Goal: Task Accomplishment & Management: Manage account settings

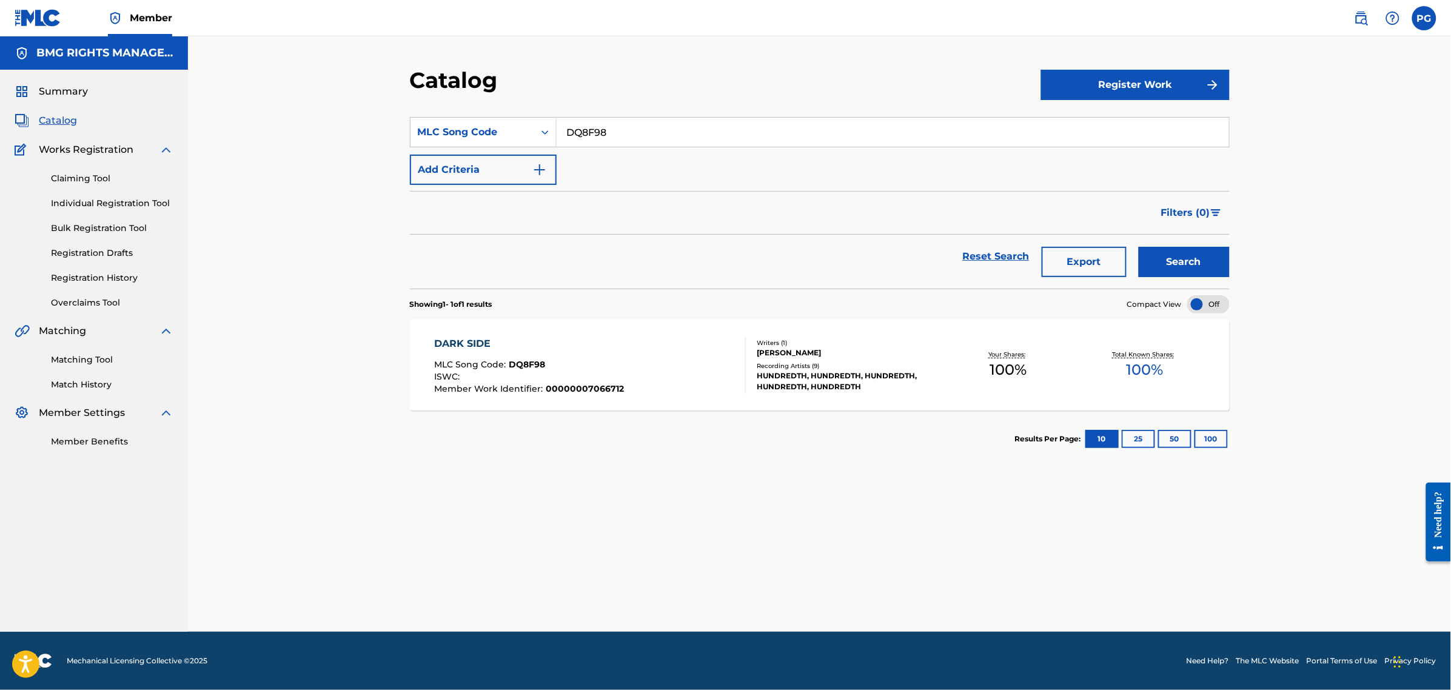
click at [108, 310] on div "Summary Catalog Works Registration Claiming Tool Individual Registration Tool B…" at bounding box center [94, 266] width 188 height 393
click at [107, 299] on link "Overclaims Tool" at bounding box center [112, 303] width 122 height 13
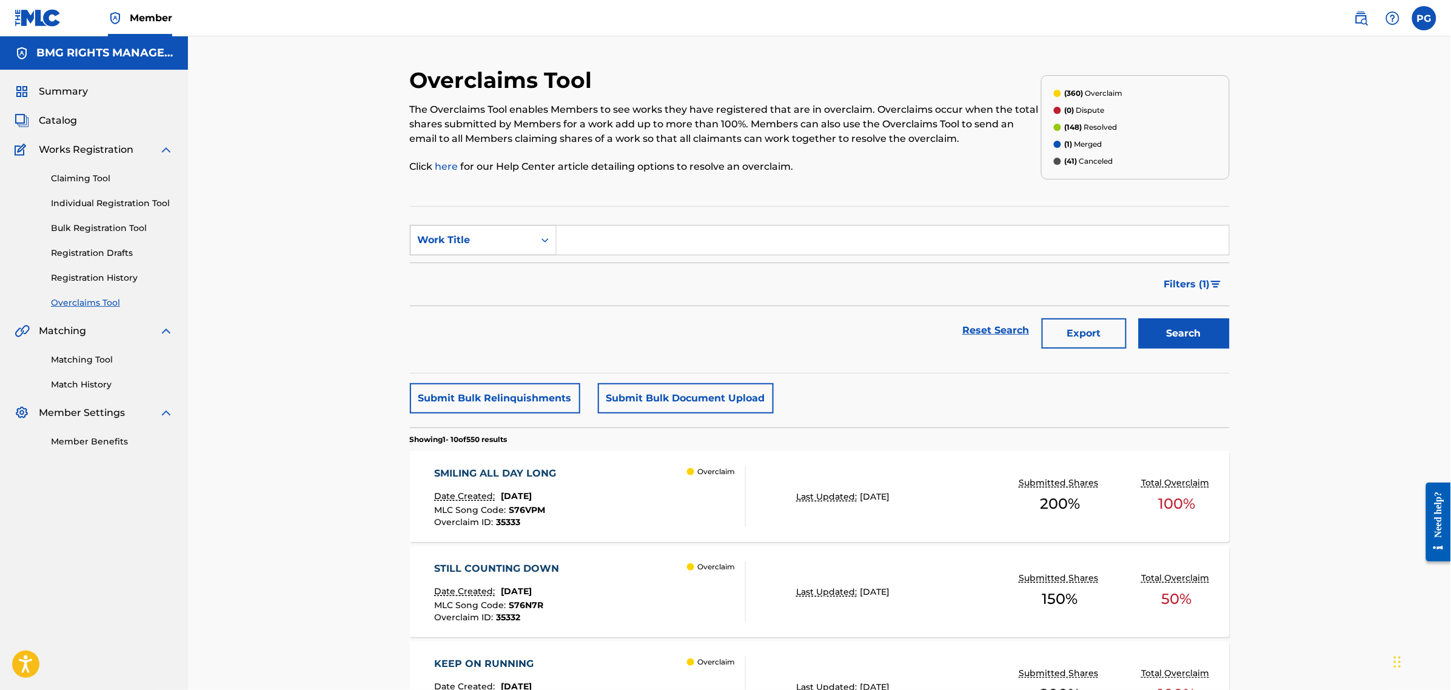
click at [480, 252] on div "Work Title" at bounding box center [473, 240] width 124 height 23
click at [478, 303] on div "Overclaim ID" at bounding box center [484, 301] width 146 height 30
click at [651, 235] on input "Search Form" at bounding box center [893, 240] width 672 height 29
paste input "10239"
type input "10239"
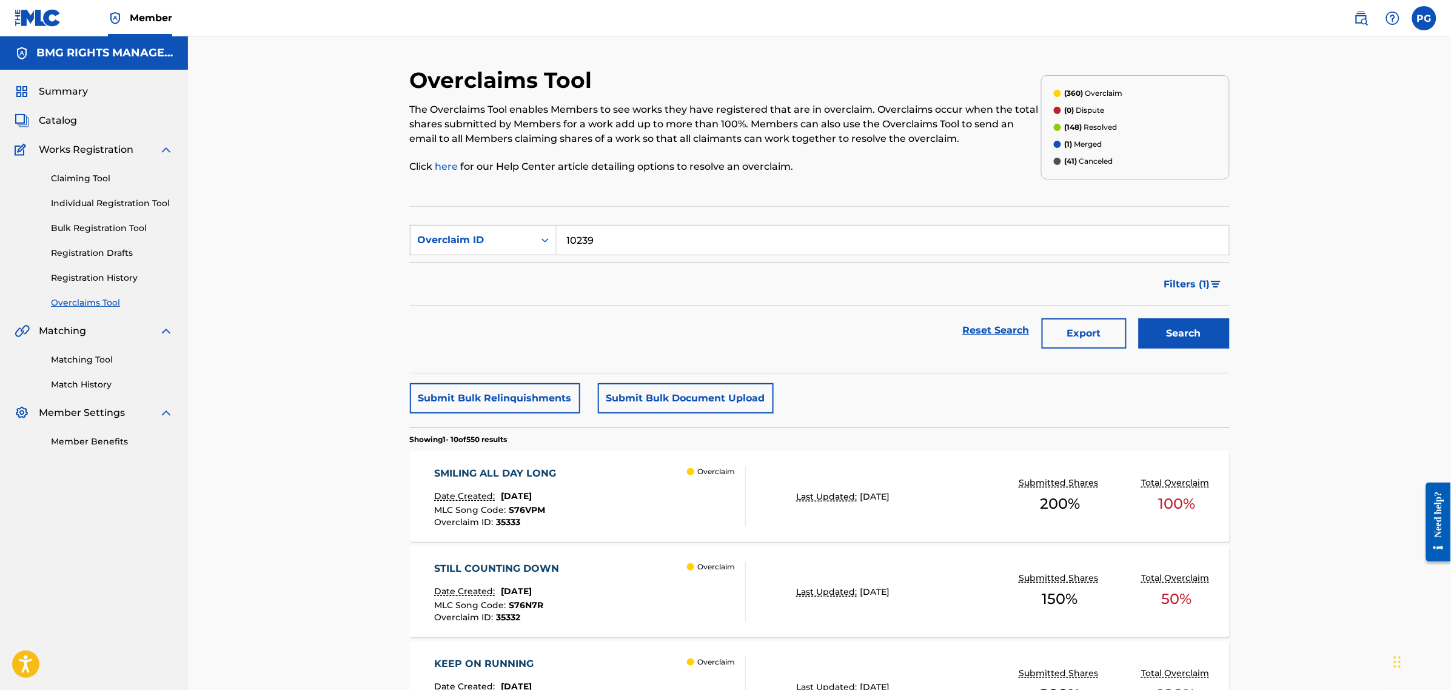
click at [1139, 318] on button "Search" at bounding box center [1184, 333] width 91 height 30
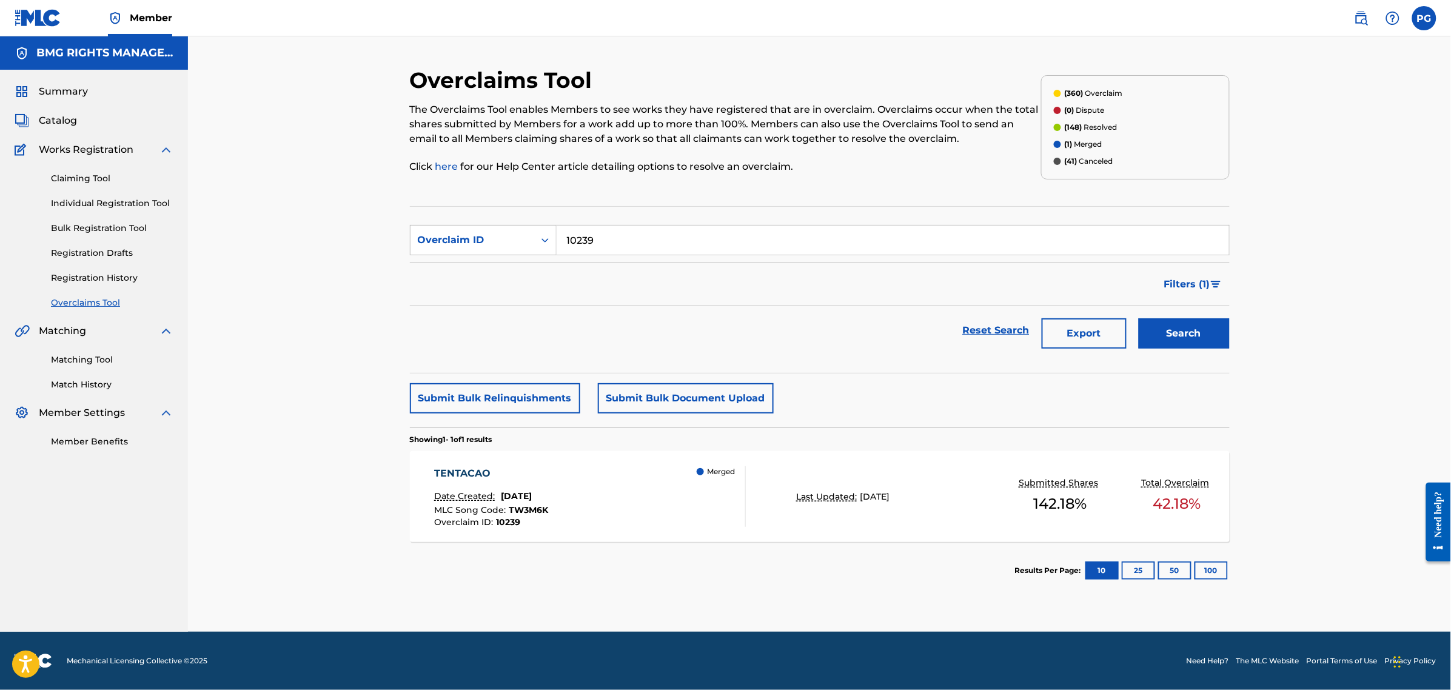
click at [664, 498] on div "TENTACAO Date Created: [DATE] MLC Song Code : TW3M6K Overclaim ID : 10239 Merged" at bounding box center [590, 496] width 312 height 61
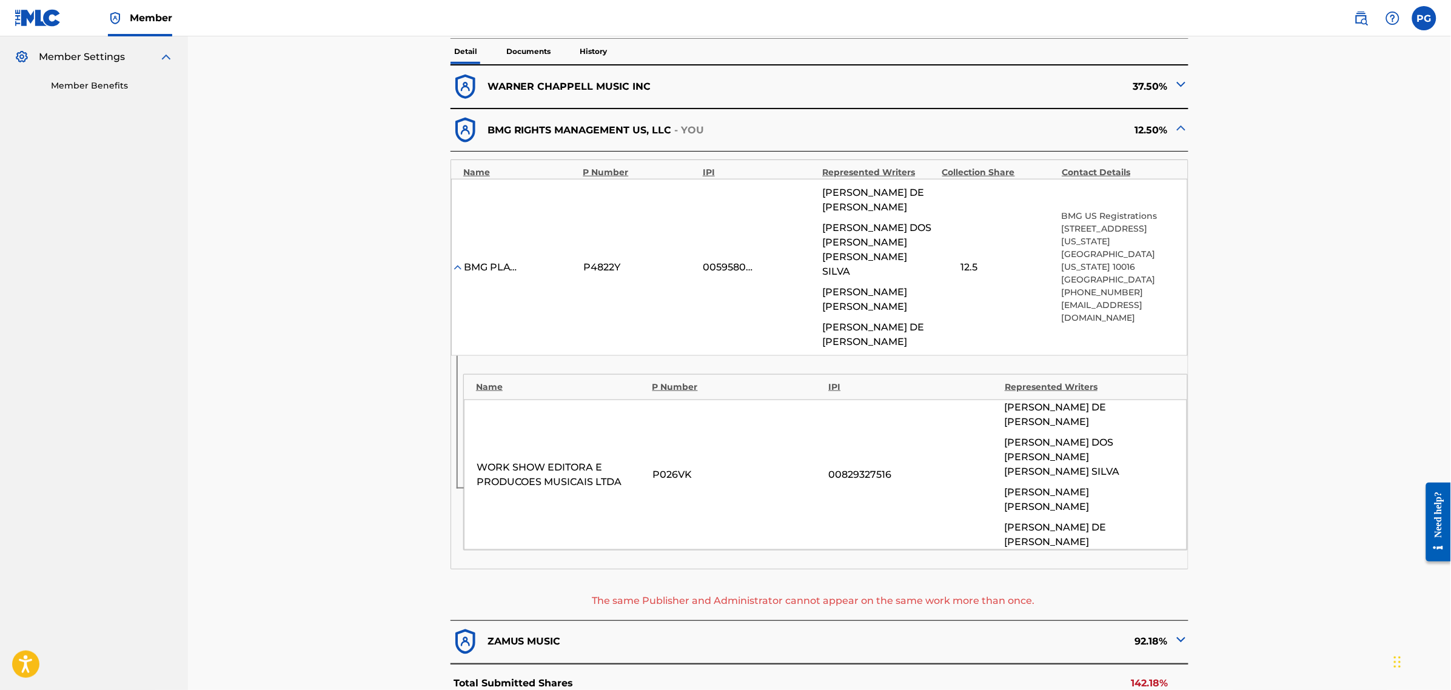
scroll to position [379, 0]
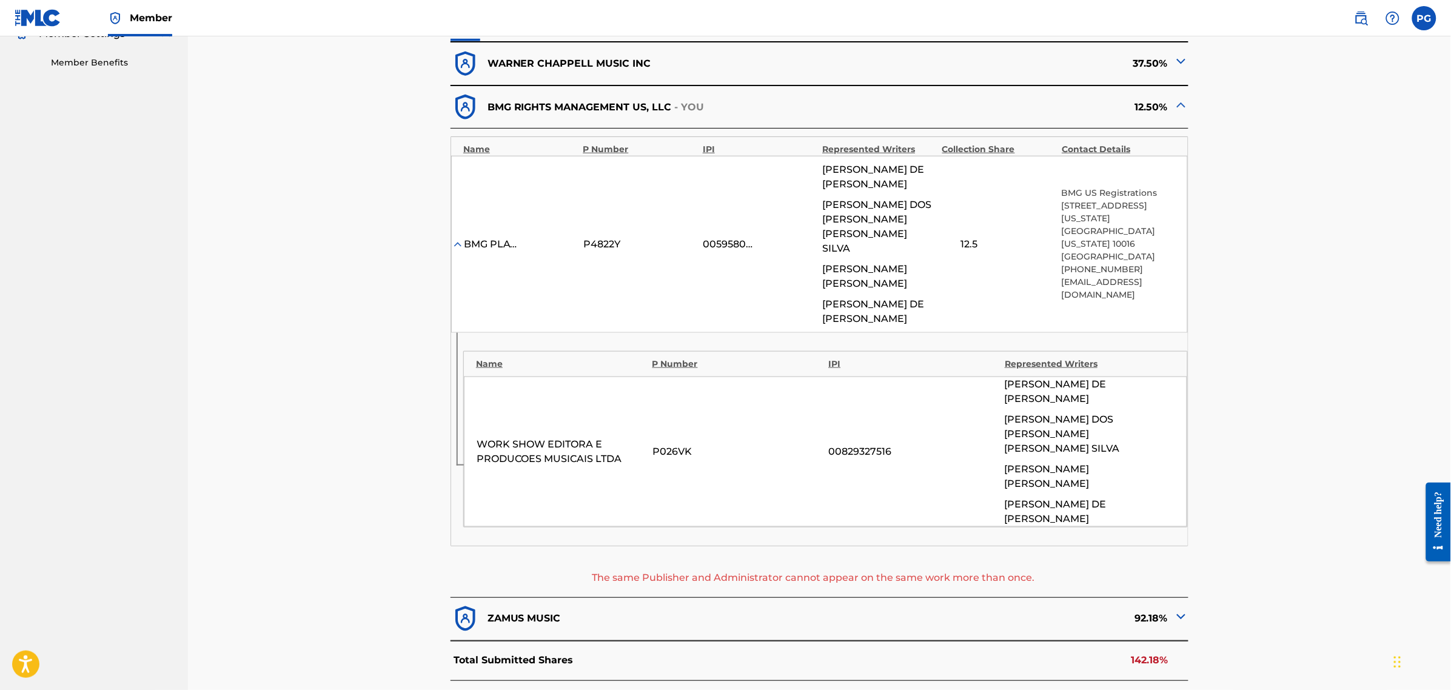
click at [608, 73] on div "WARNER CHAPPELL MUSIC INC" at bounding box center [635, 64] width 369 height 30
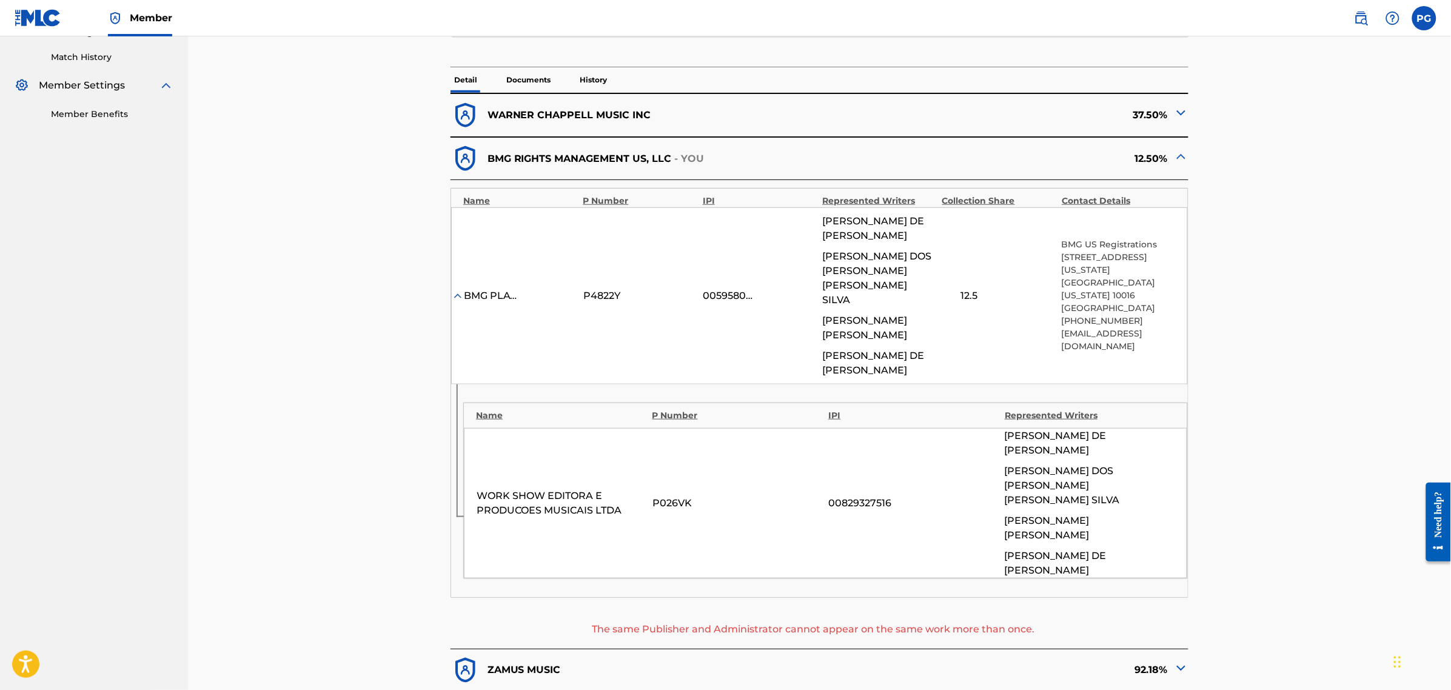
scroll to position [303, 0]
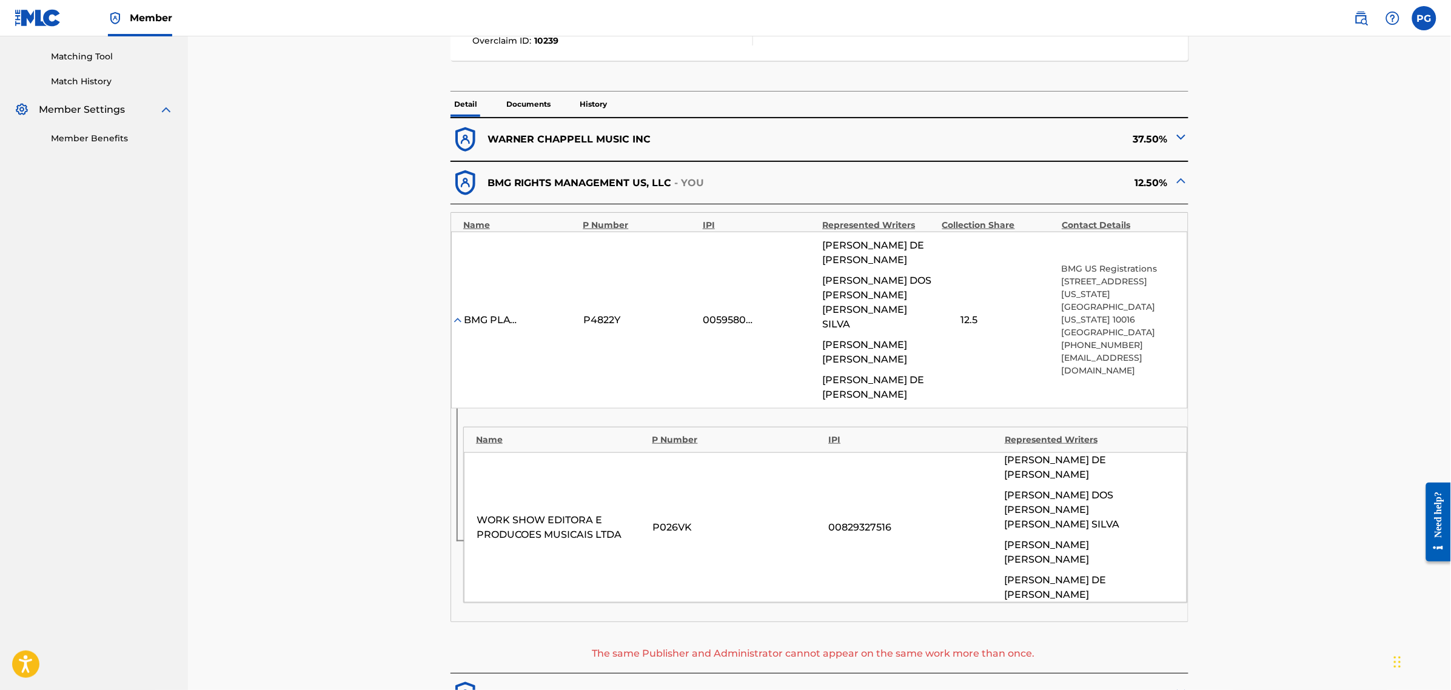
click at [1186, 134] on img at bounding box center [1181, 137] width 15 height 15
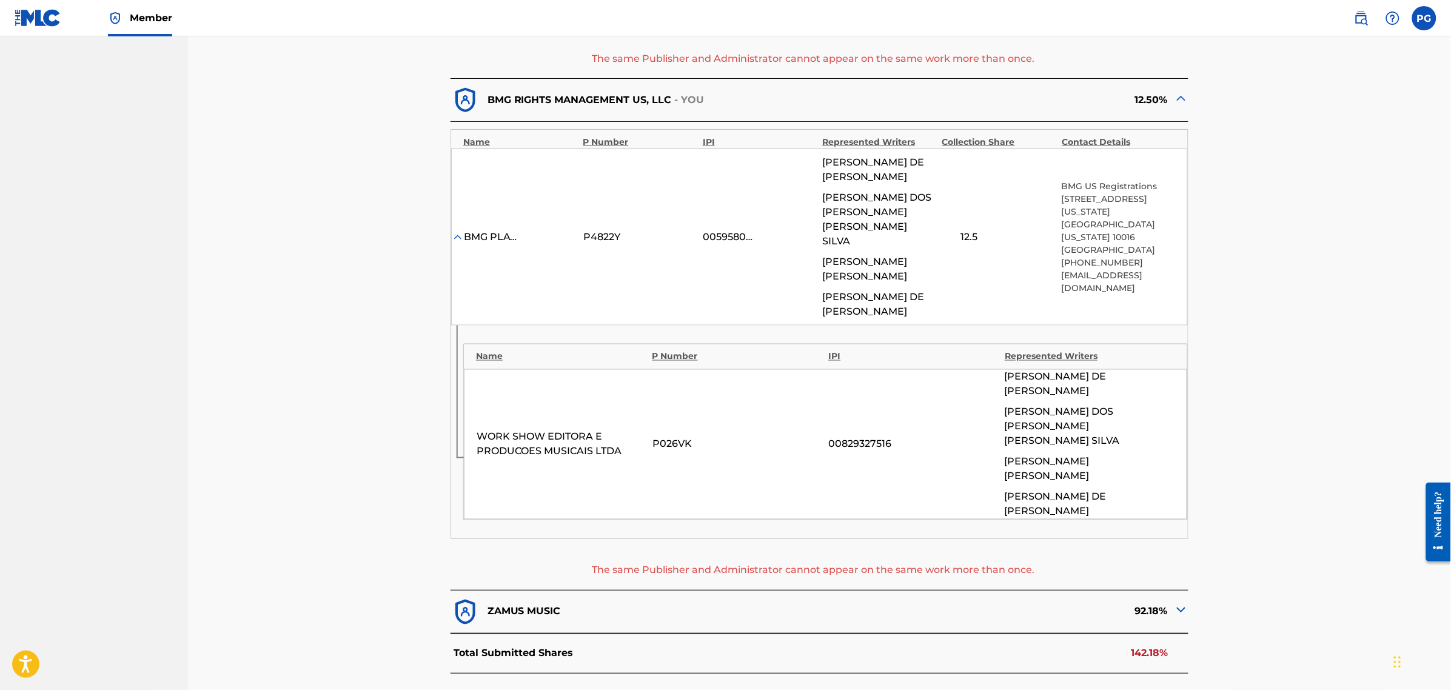
scroll to position [669, 0]
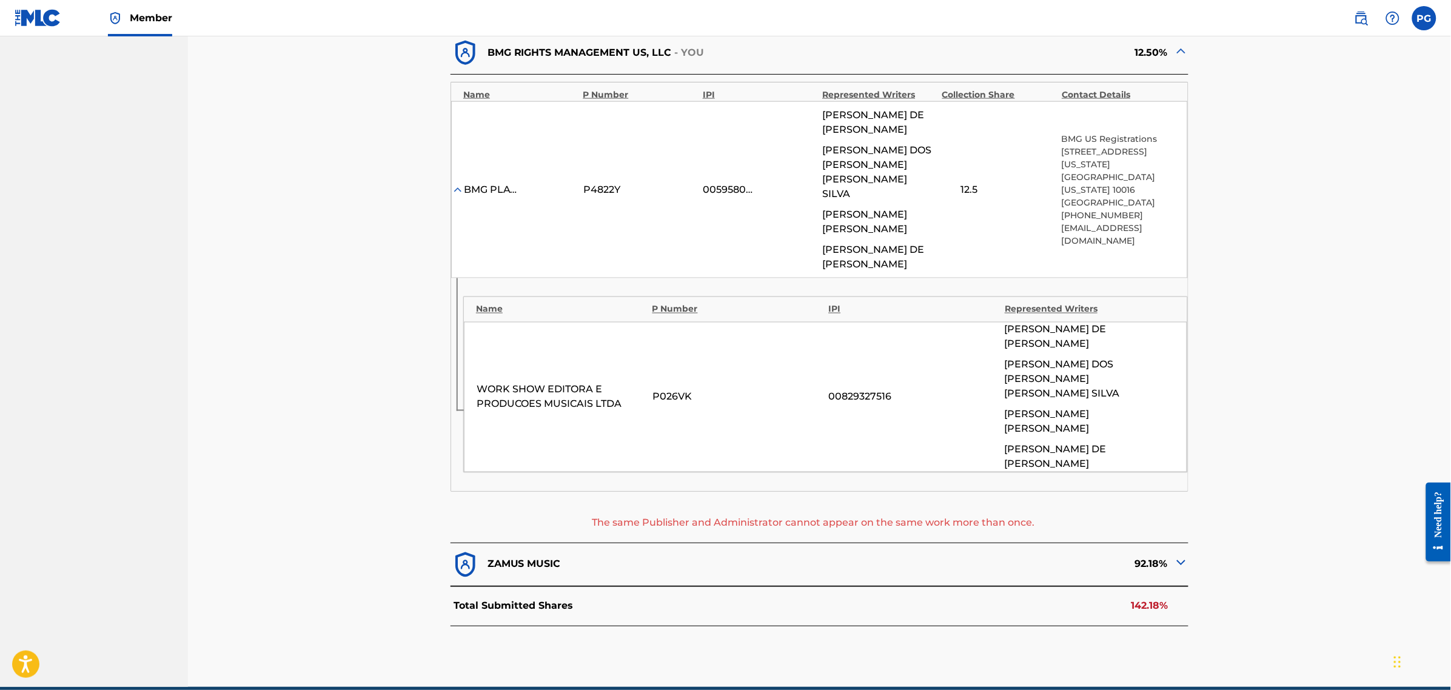
click at [585, 550] on div "ZAMUS MUSIC" at bounding box center [635, 565] width 369 height 30
click at [1182, 555] on img at bounding box center [1181, 562] width 15 height 15
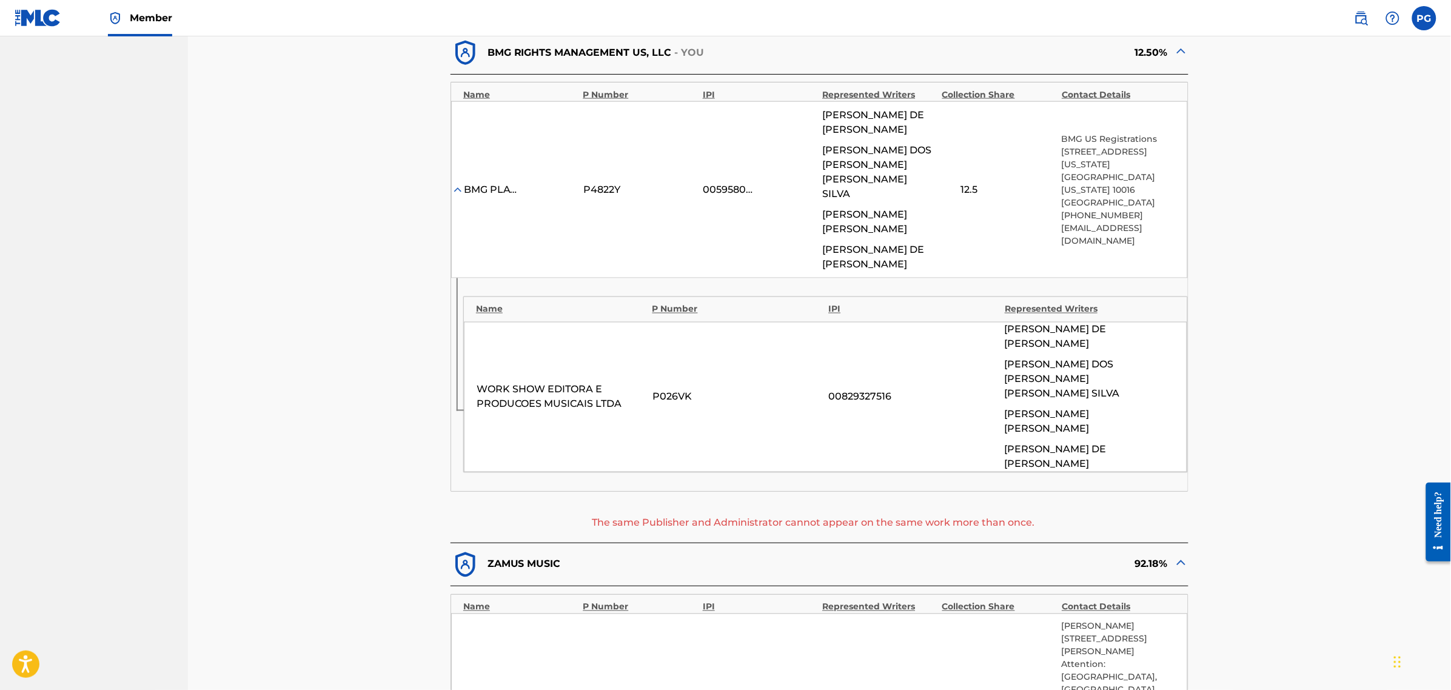
click at [1172, 550] on div "92.18%" at bounding box center [1004, 565] width 369 height 30
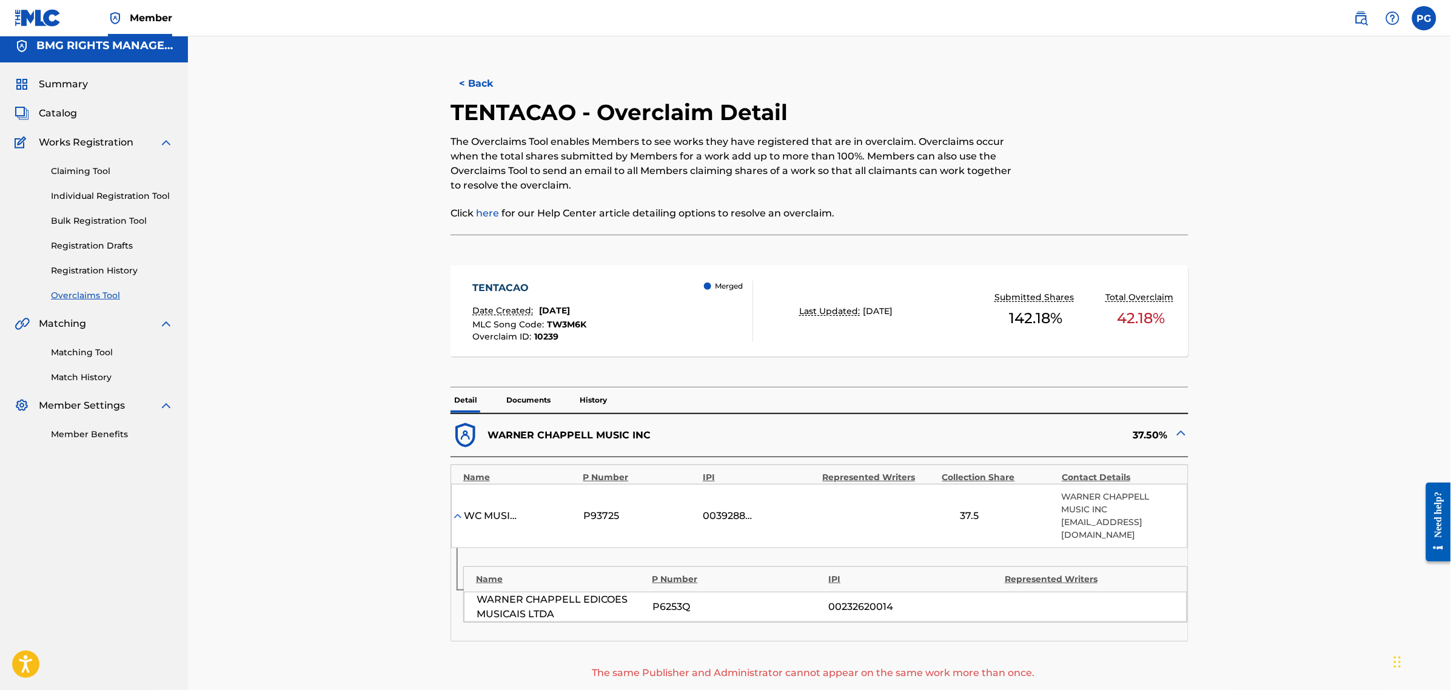
scroll to position [0, 0]
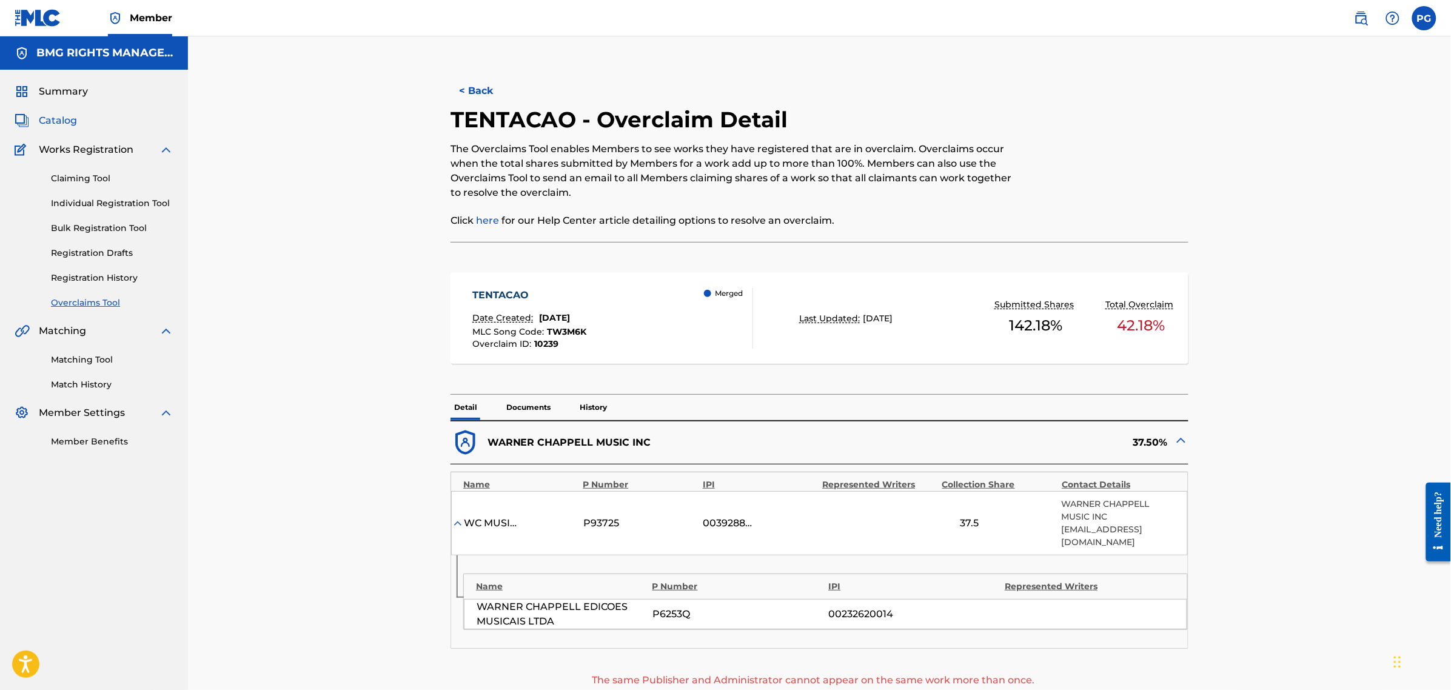
click at [67, 126] on span "Catalog" at bounding box center [58, 120] width 38 height 15
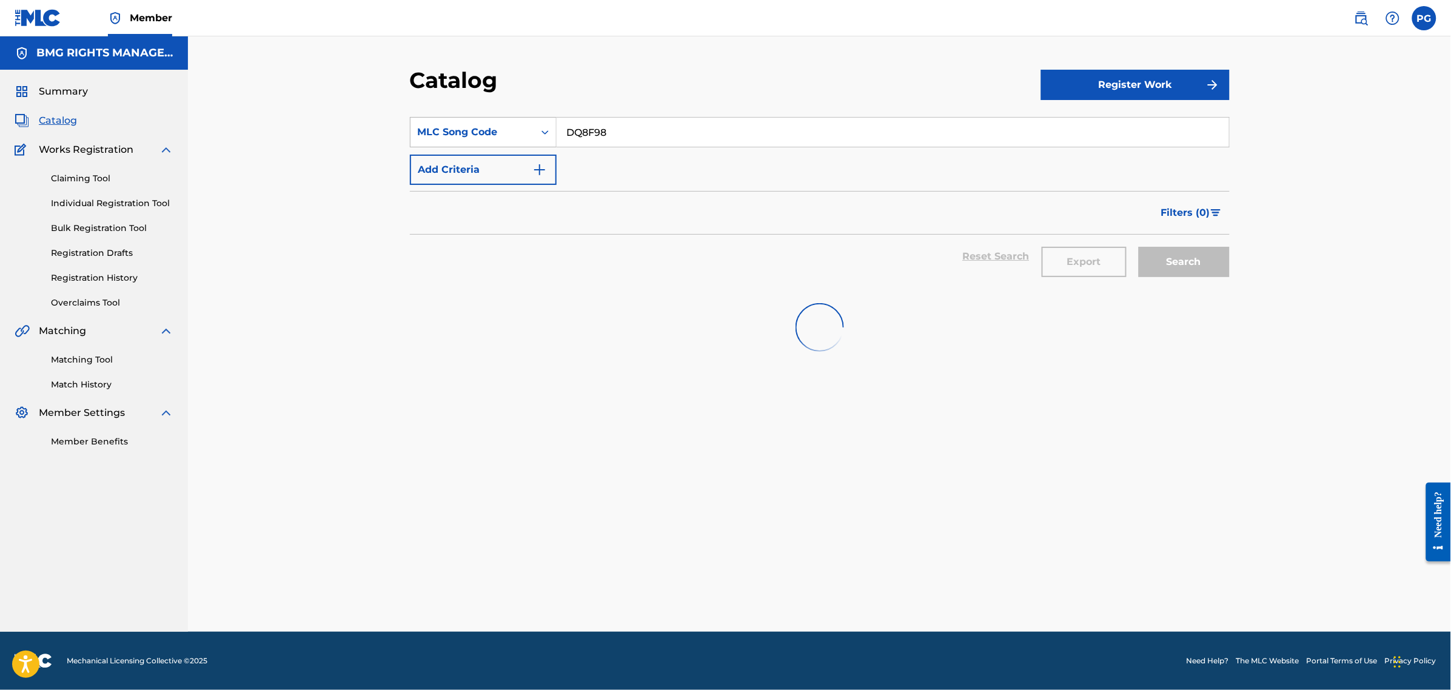
click at [473, 125] on div "MLC Song Code" at bounding box center [472, 132] width 109 height 15
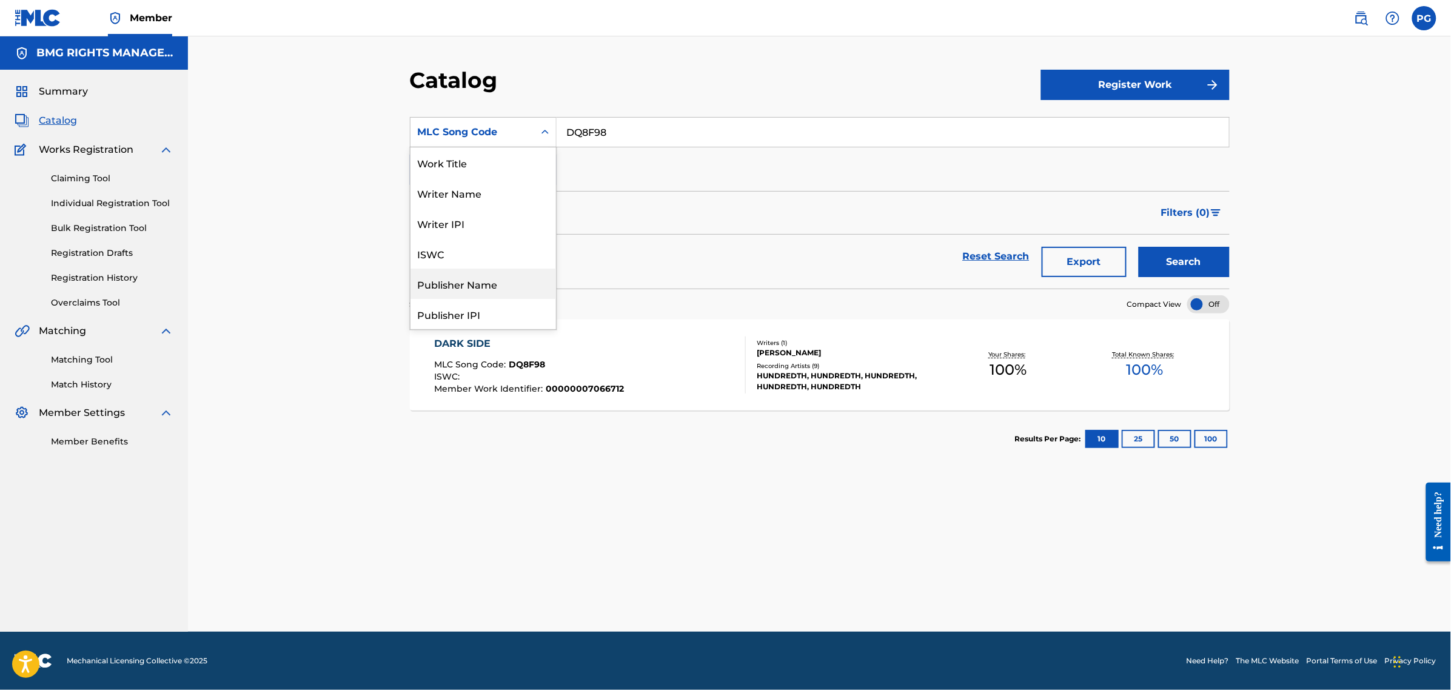
click at [482, 283] on div "Publisher Name" at bounding box center [484, 284] width 146 height 30
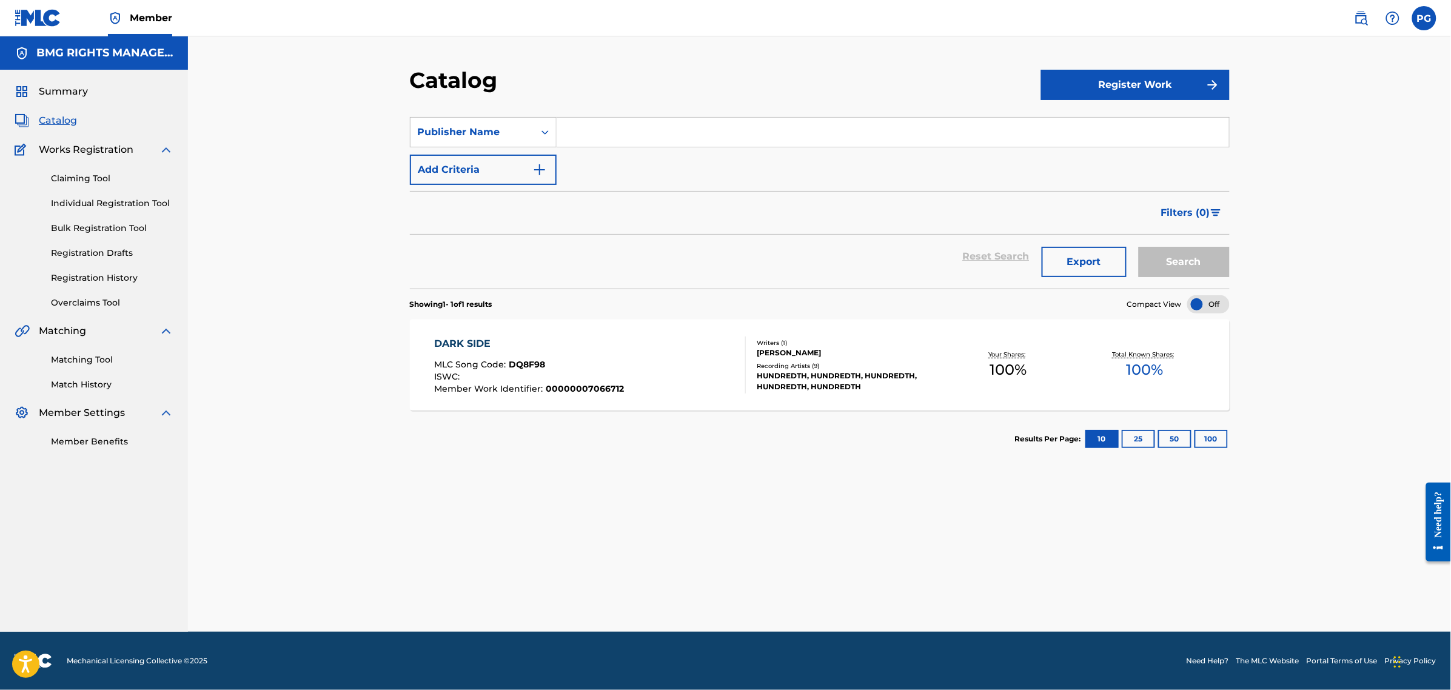
click at [617, 128] on input "Search Form" at bounding box center [893, 132] width 672 height 29
type input "b"
type input "bmg platinum songs"
click at [1139, 247] on button "Search" at bounding box center [1184, 262] width 91 height 30
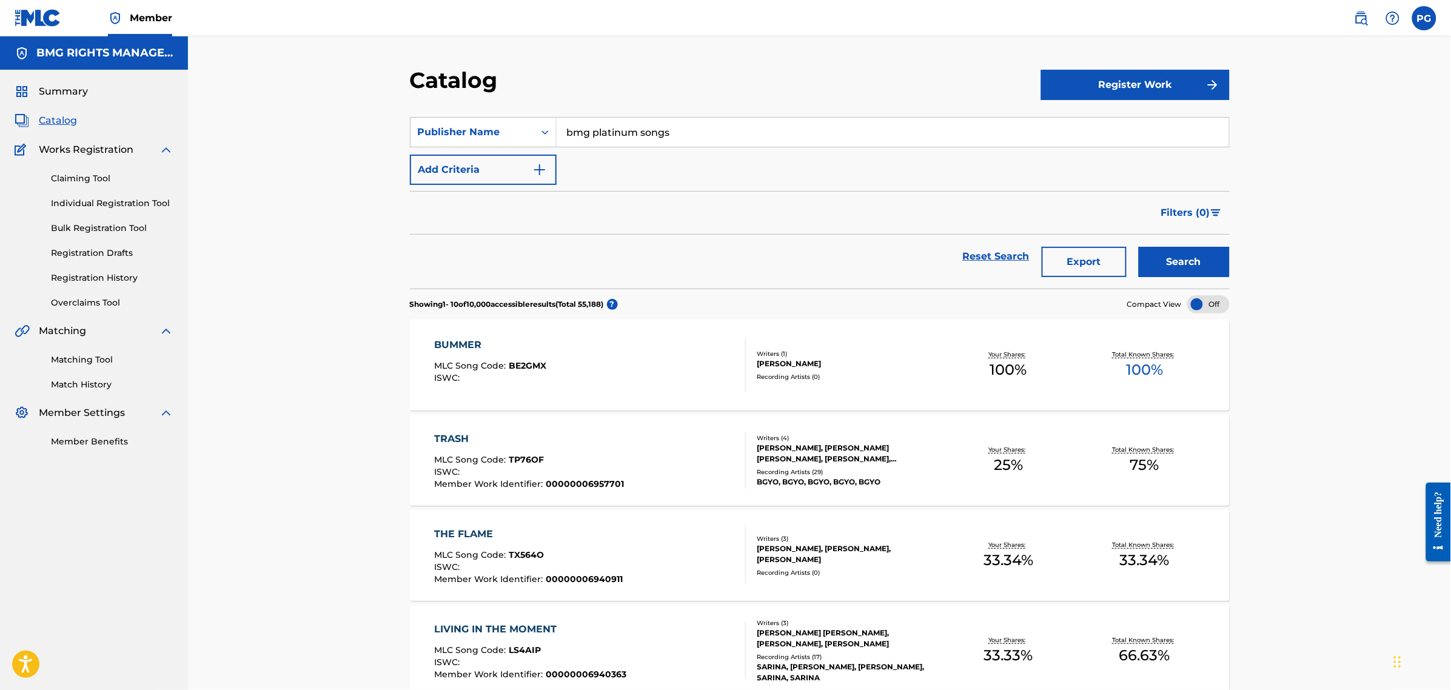
click at [720, 367] on div "BUMMER MLC Song Code : BE2GMX ISWC :" at bounding box center [590, 365] width 312 height 55
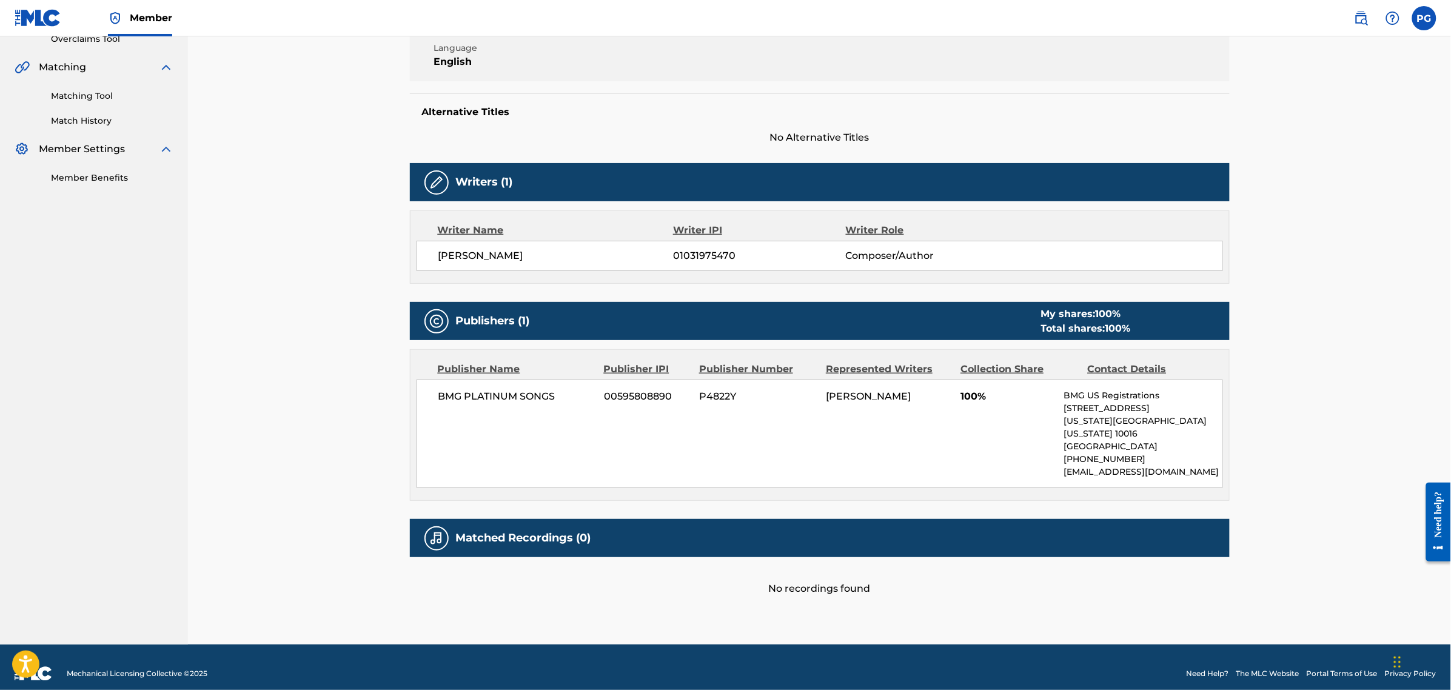
scroll to position [264, 0]
click at [667, 398] on span "00595808890" at bounding box center [647, 396] width 86 height 15
click at [722, 395] on span "P4822Y" at bounding box center [758, 396] width 118 height 15
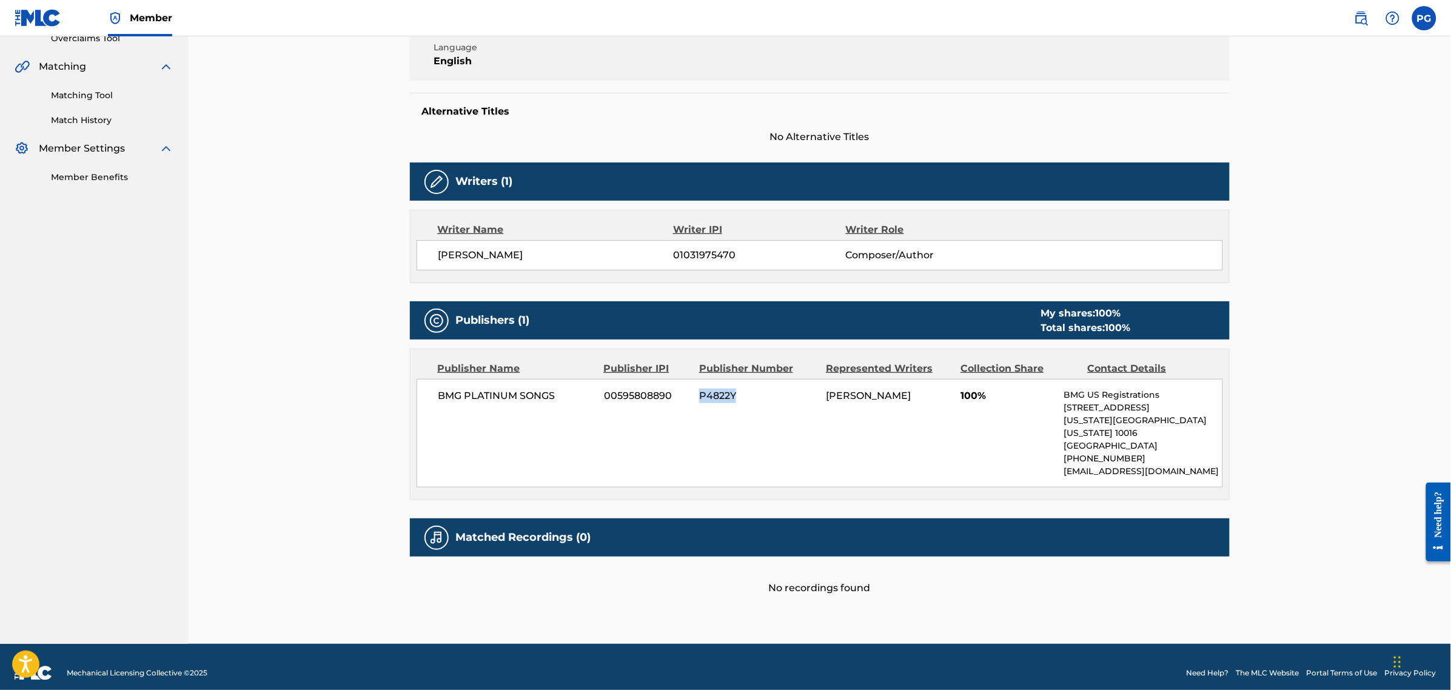
copy span "P4822Y"
click at [649, 394] on span "00595808890" at bounding box center [647, 396] width 86 height 15
copy span "00595808890"
click at [719, 394] on span "P4822Y" at bounding box center [758, 396] width 118 height 15
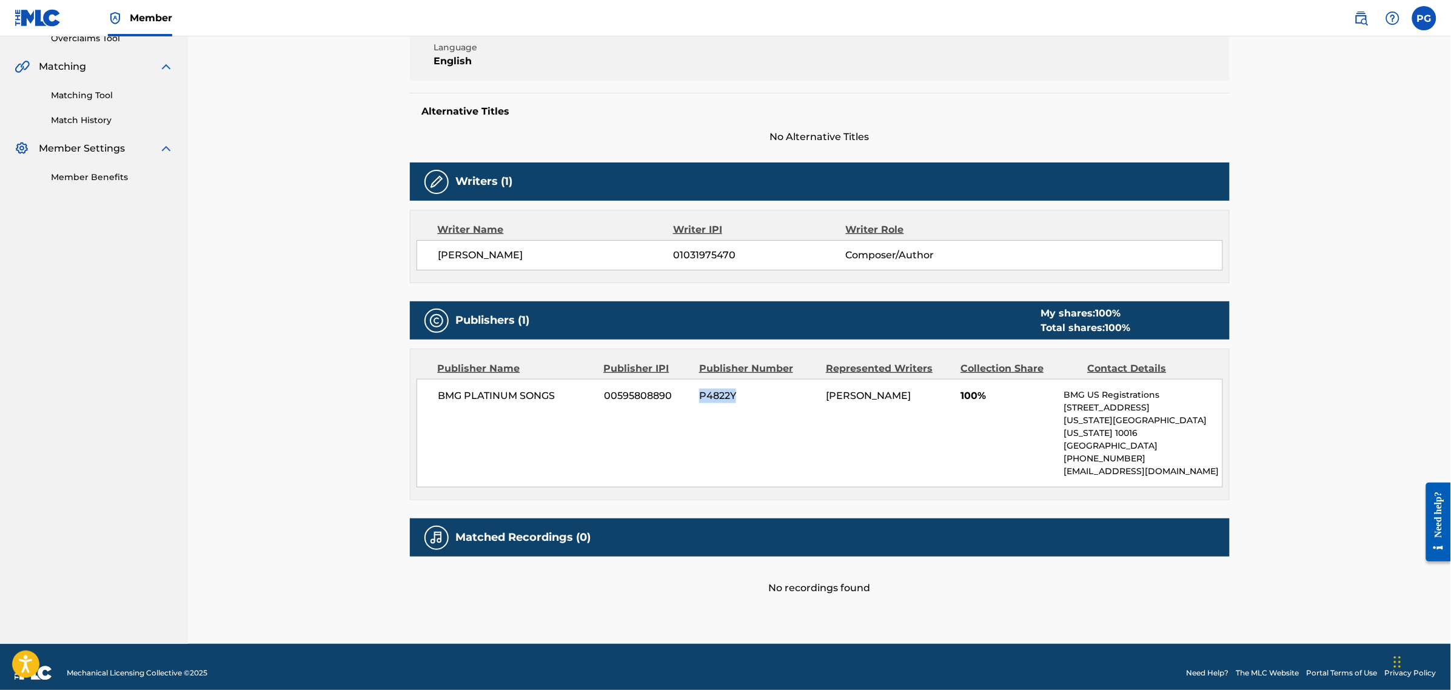
click at [719, 394] on span "P4822Y" at bounding box center [758, 396] width 118 height 15
copy span "P4822Y"
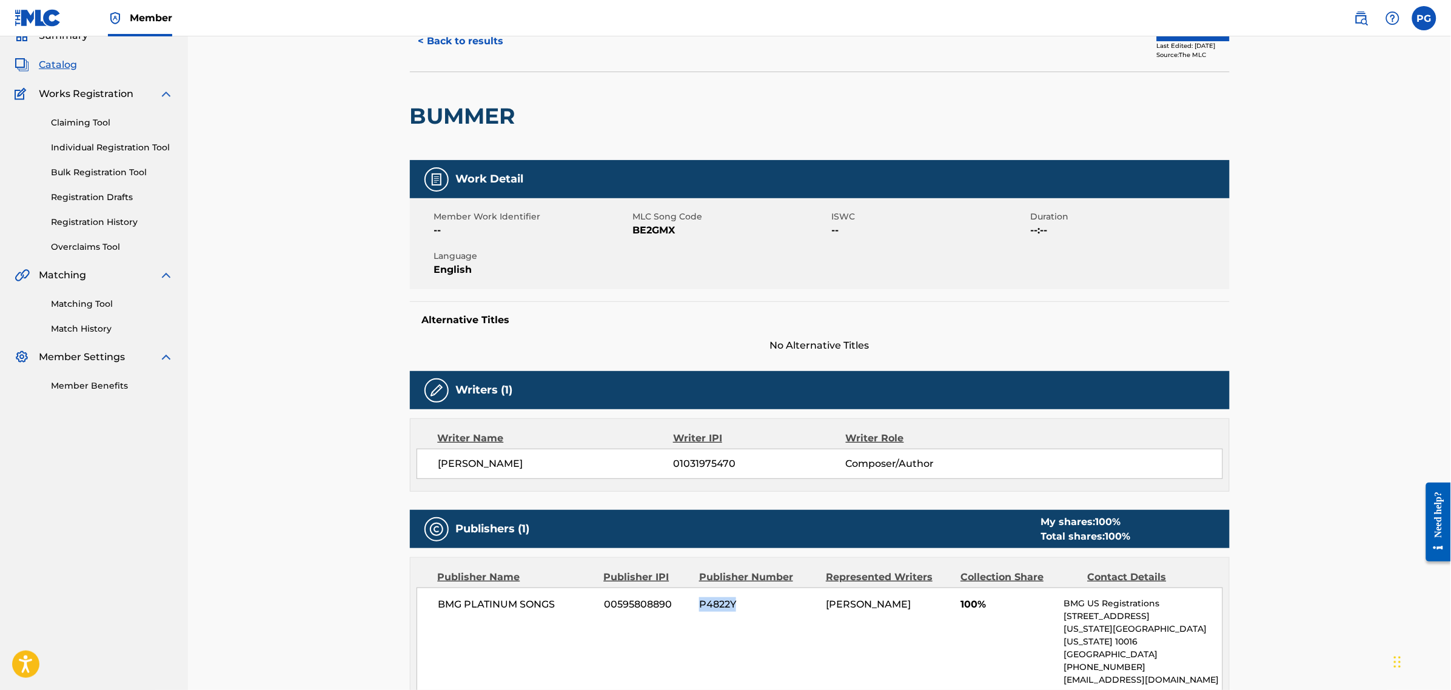
scroll to position [0, 0]
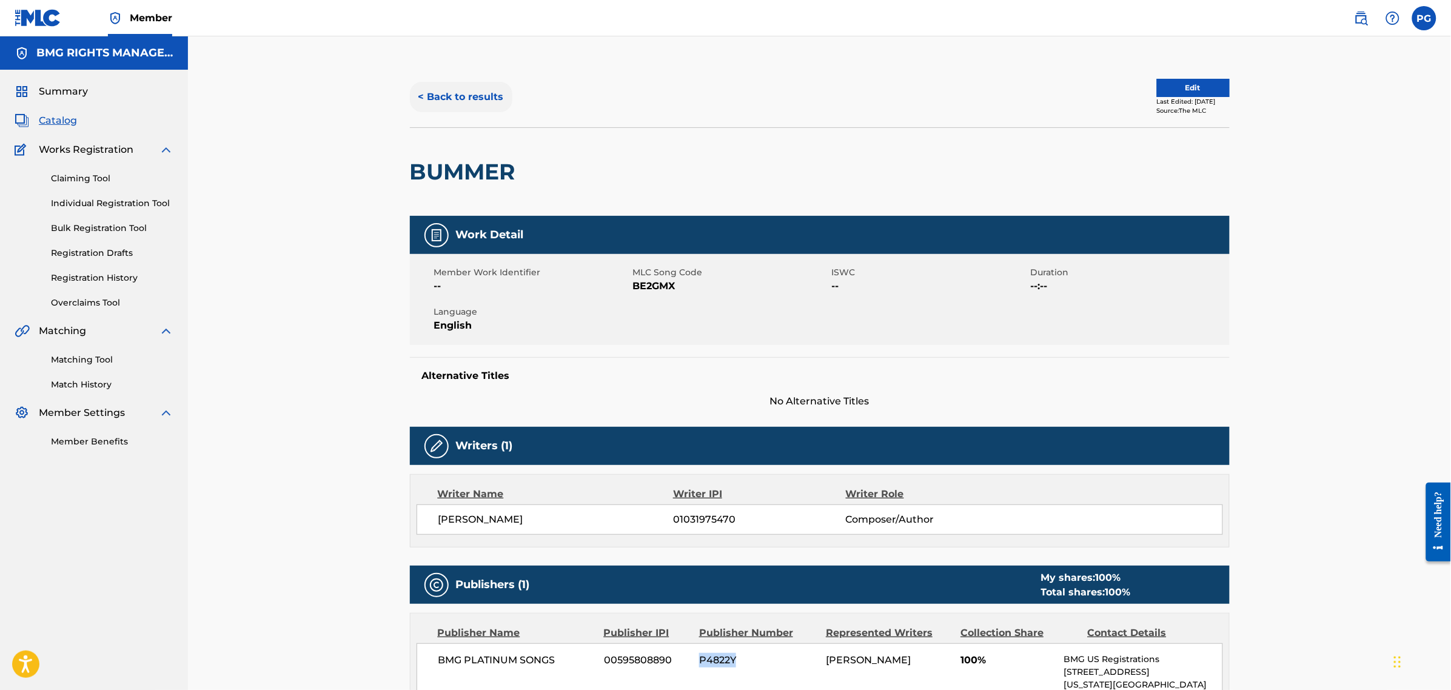
click at [480, 94] on button "< Back to results" at bounding box center [461, 97] width 102 height 30
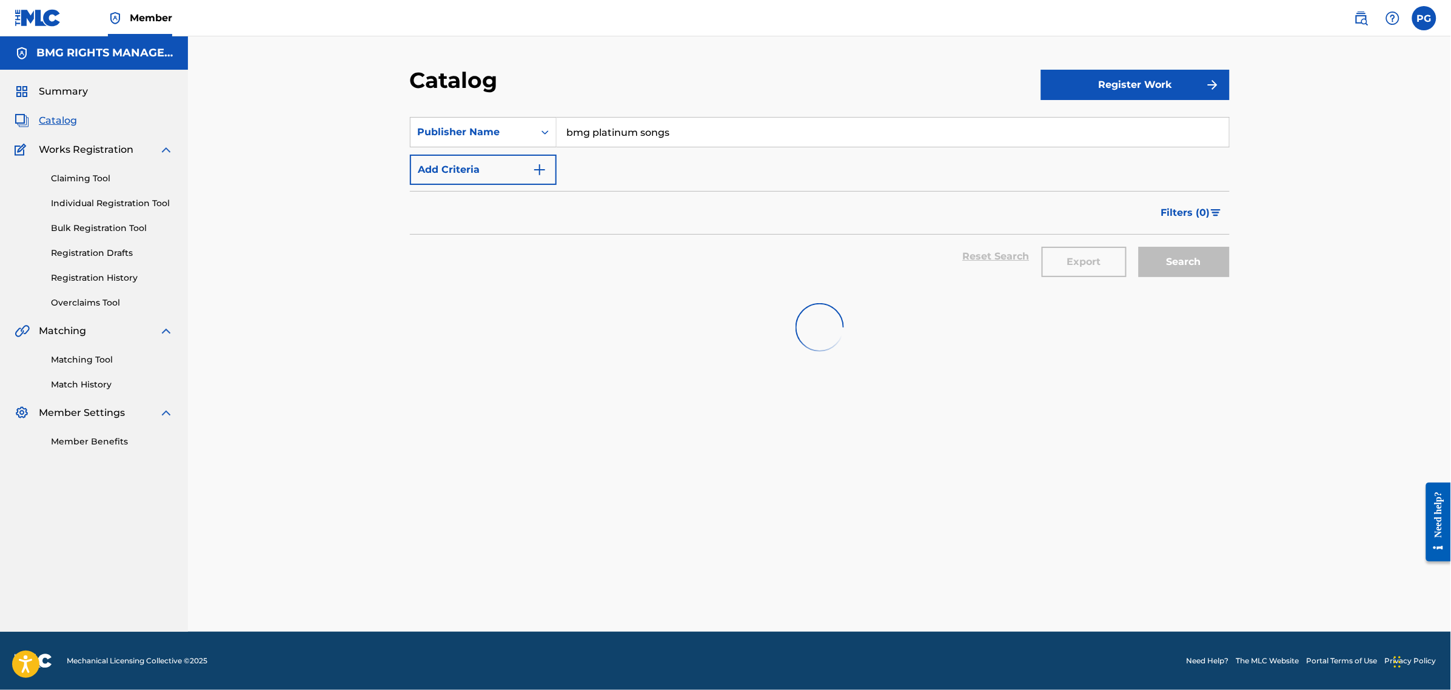
click at [96, 311] on div "Summary Catalog Works Registration Claiming Tool Individual Registration Tool B…" at bounding box center [94, 266] width 188 height 393
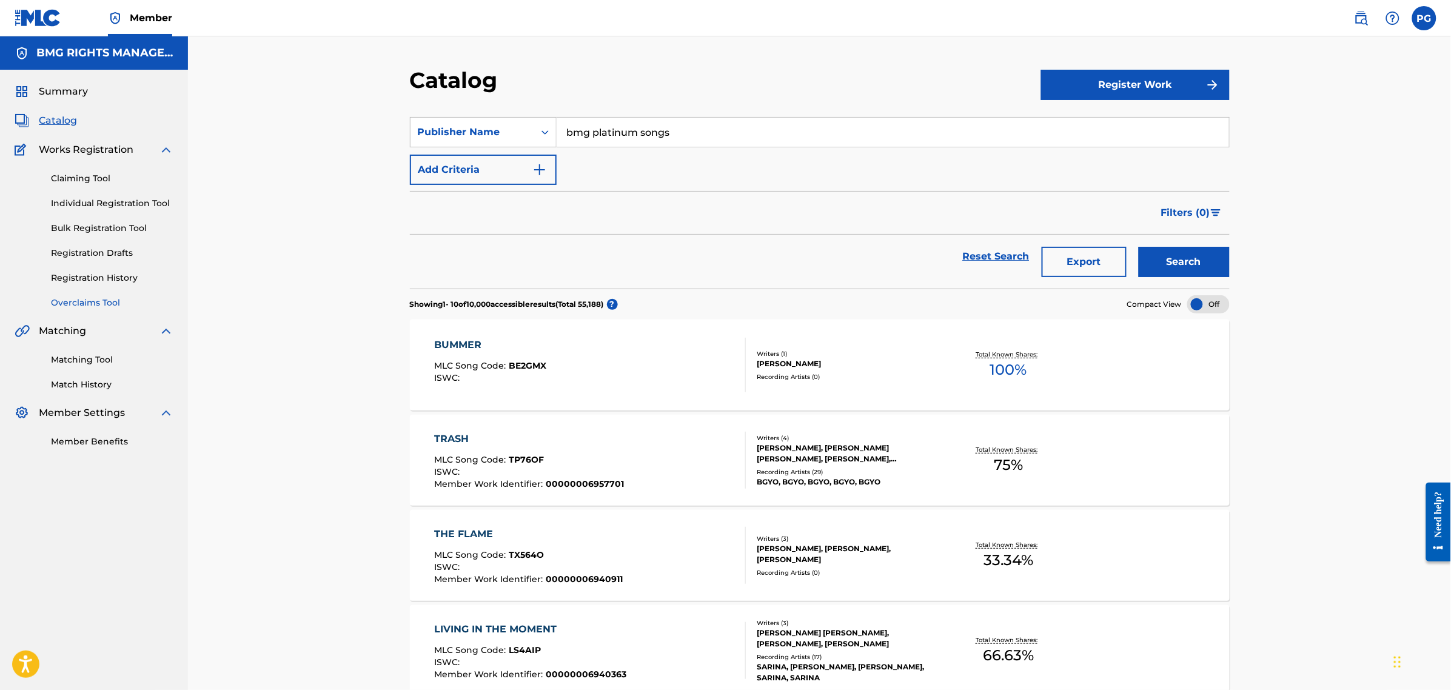
click at [99, 302] on link "Overclaims Tool" at bounding box center [112, 303] width 122 height 13
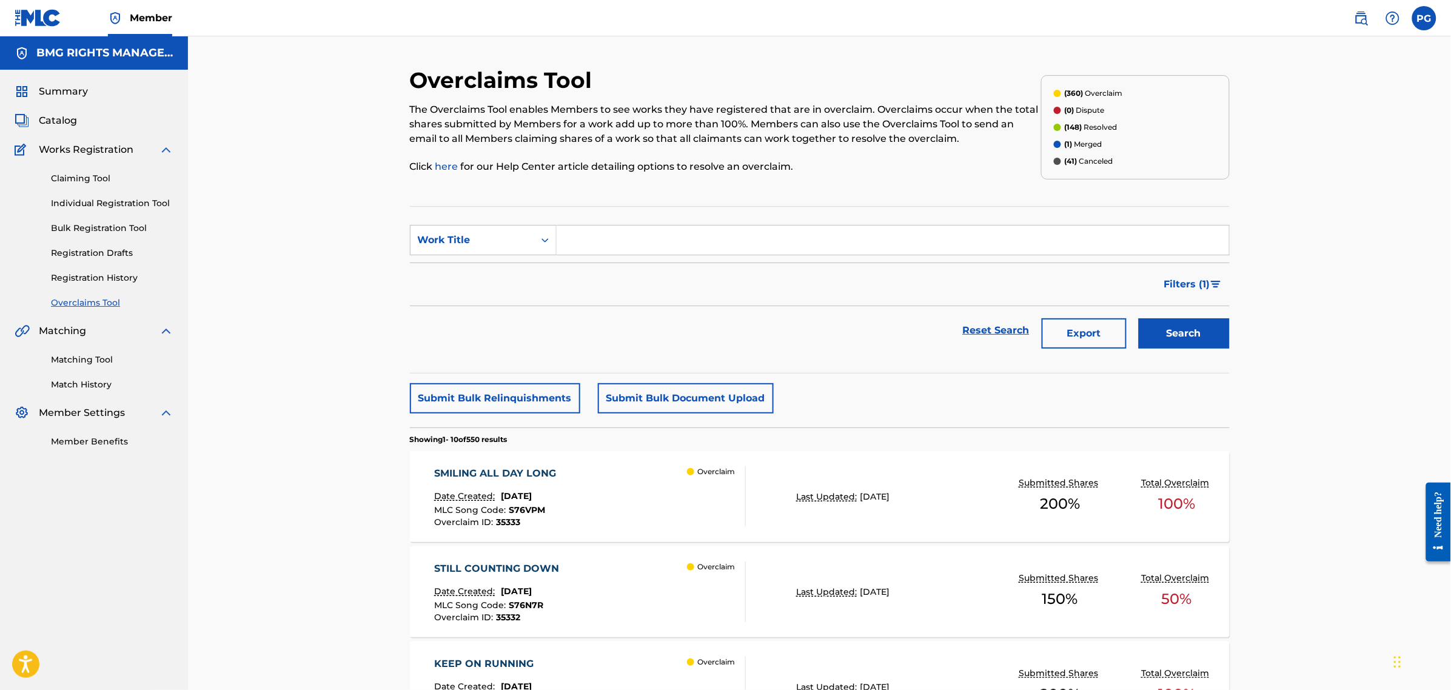
click at [680, 244] on input "Search Form" at bounding box center [893, 240] width 672 height 29
type input "tentacao"
click at [1139, 318] on button "Search" at bounding box center [1184, 333] width 91 height 30
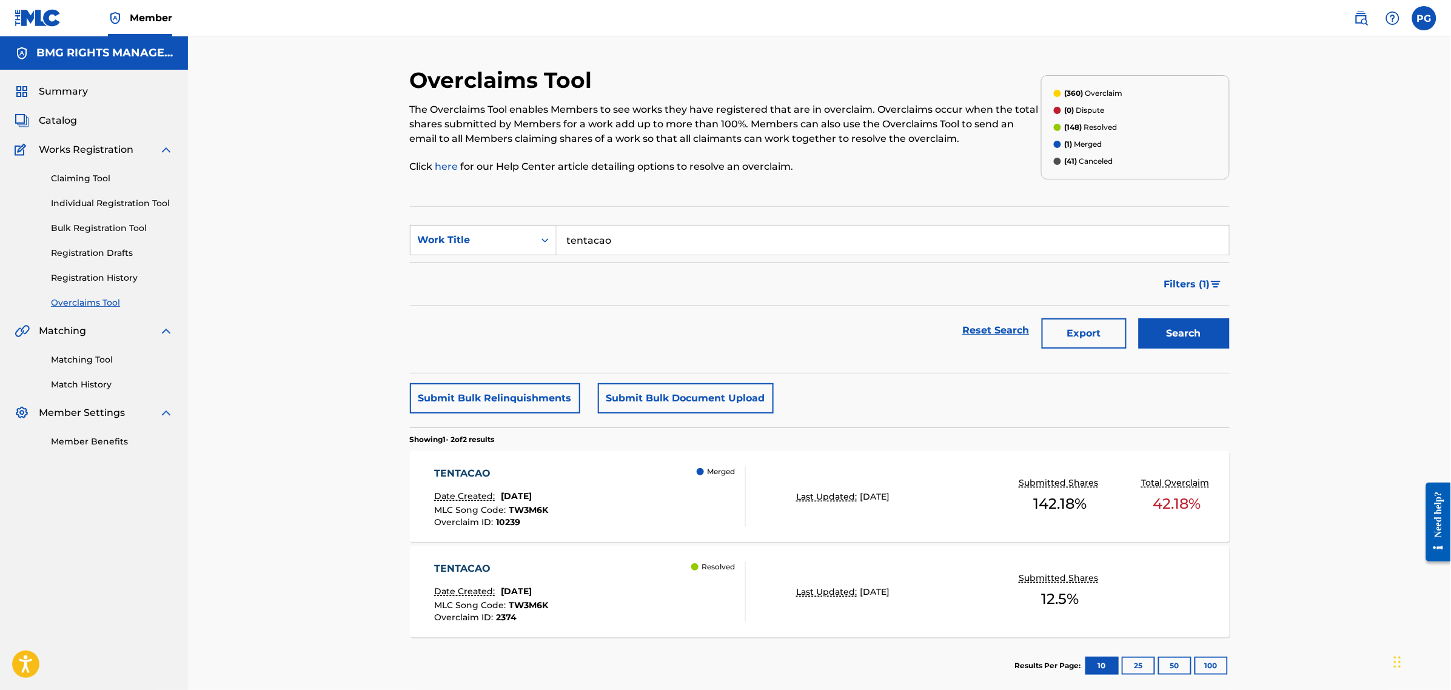
scroll to position [62, 0]
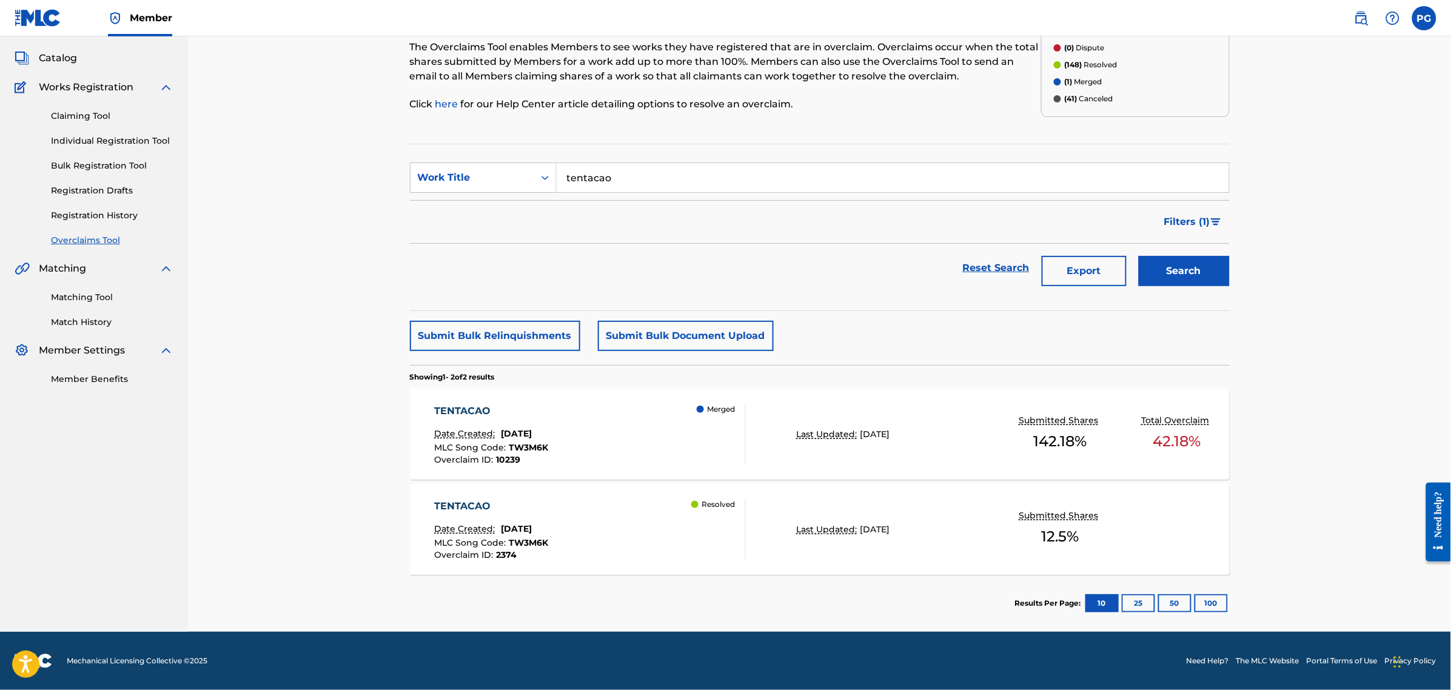
click at [620, 455] on div "TENTACAO Date Created: [DATE] MLC Song Code : TW3M6K Overclaim ID : 10239 Merged" at bounding box center [590, 434] width 312 height 61
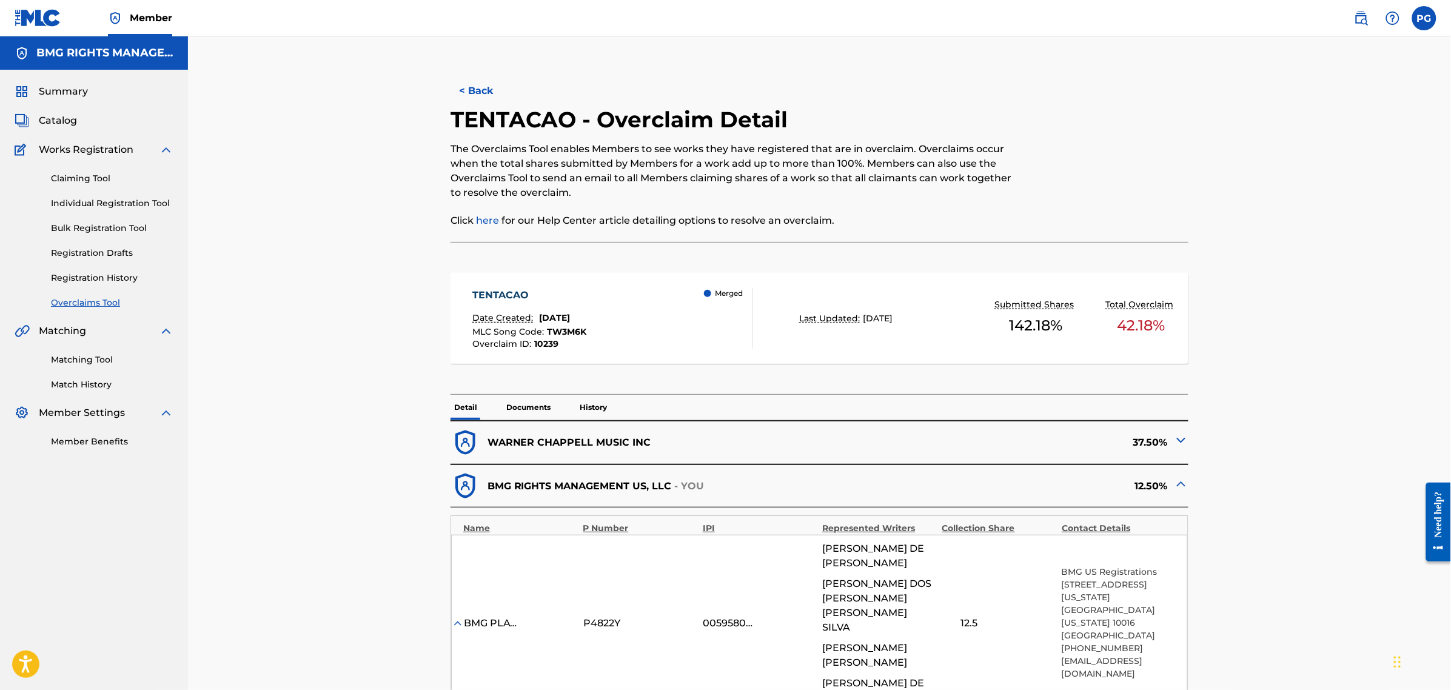
click at [568, 332] on span "TW3M6K" at bounding box center [567, 331] width 39 height 11
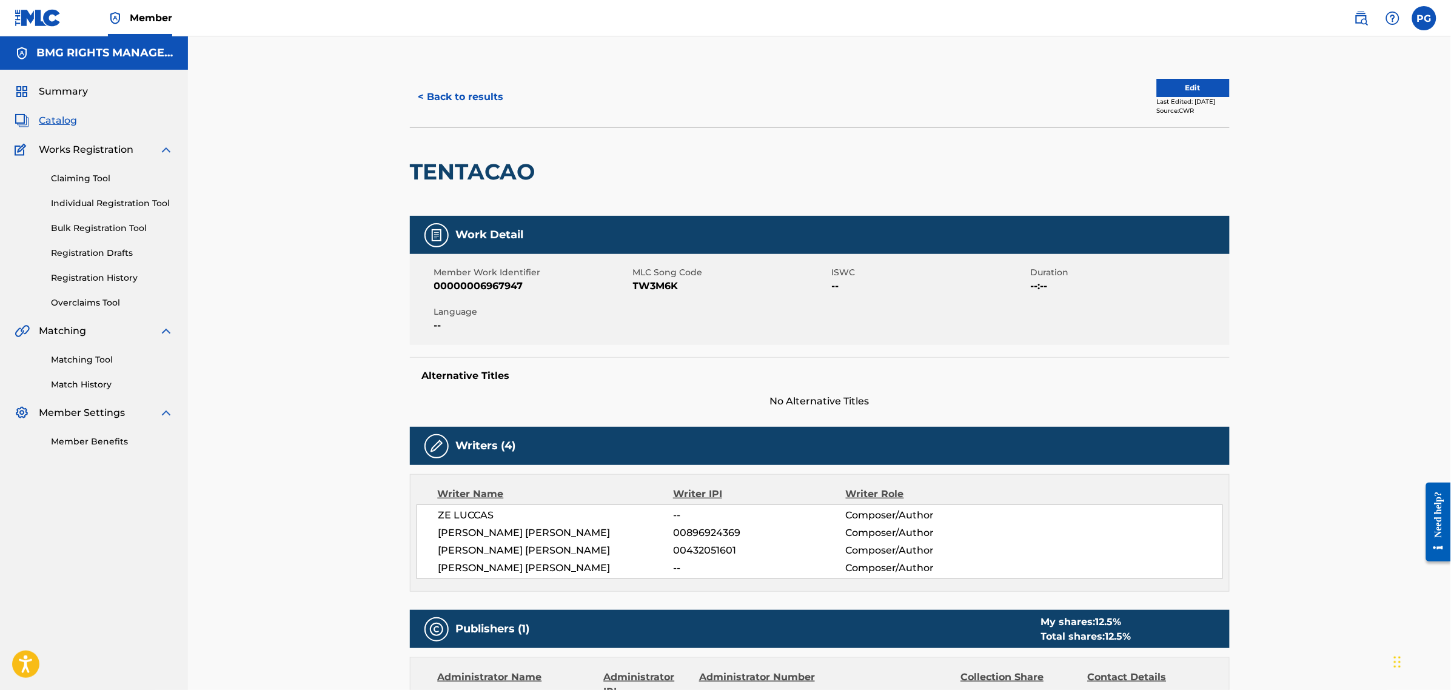
click at [668, 288] on span "TW3M6K" at bounding box center [731, 286] width 196 height 15
click at [1359, 20] on img at bounding box center [1361, 18] width 15 height 15
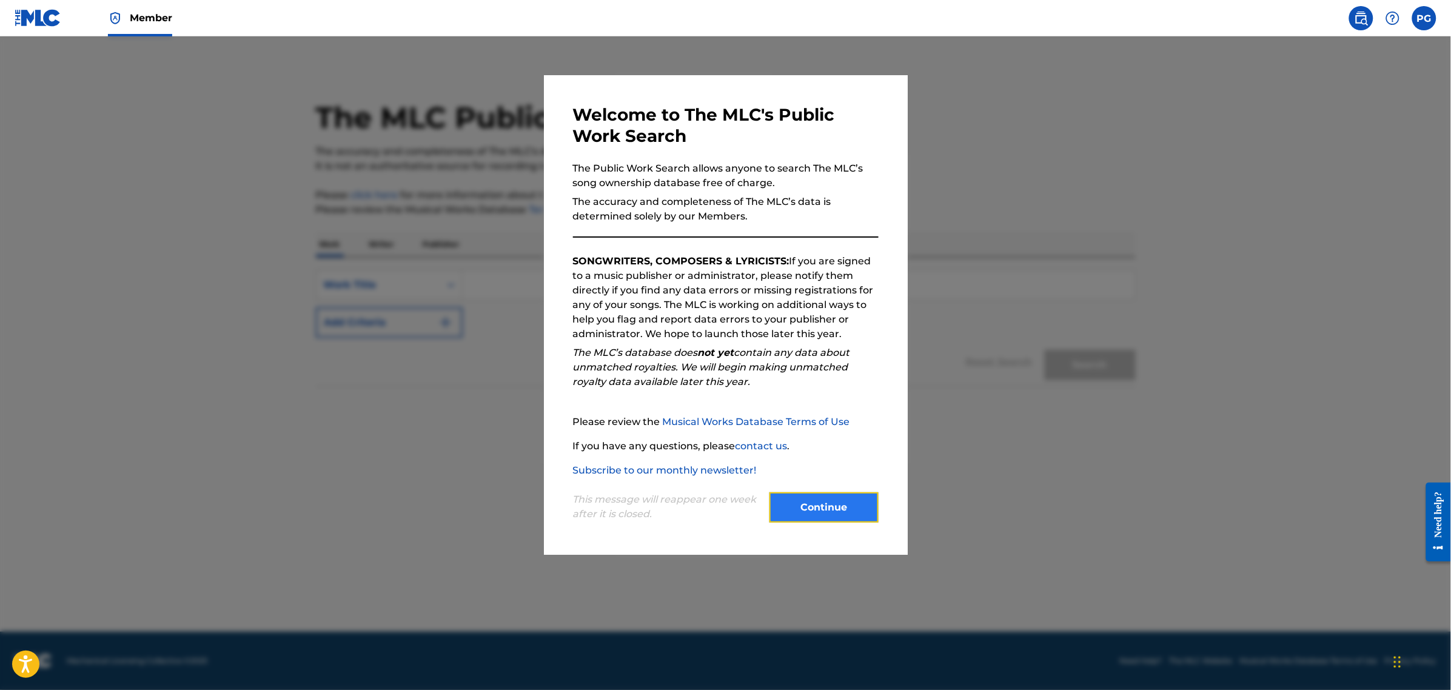
click at [847, 514] on button "Continue" at bounding box center [824, 507] width 109 height 30
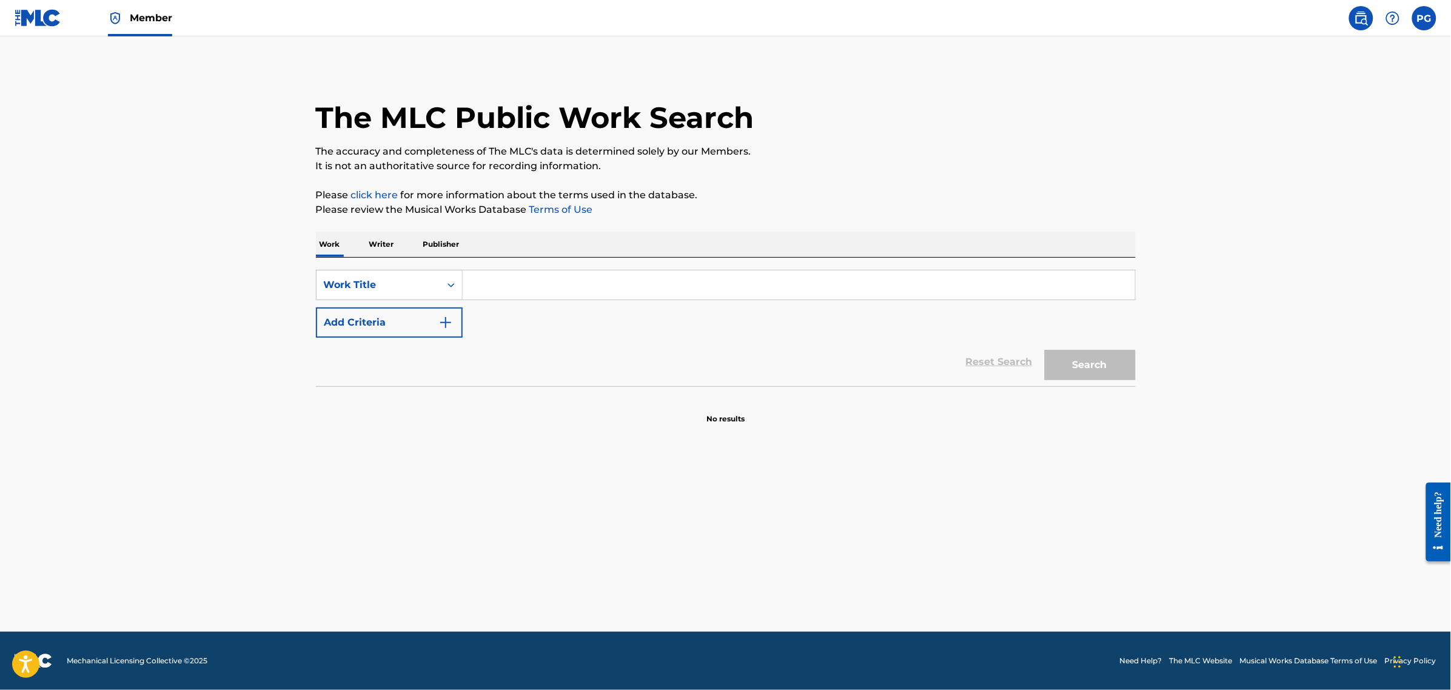
click at [560, 313] on div "SearchWithCriteriaa4c8410a-97fd-4d98-8c33-5668acc81d4d Work Title Add Criteria" at bounding box center [726, 304] width 820 height 68
click at [559, 304] on div "SearchWithCriteriaa4c8410a-97fd-4d98-8c33-5668acc81d4d Work Title Add Criteria" at bounding box center [726, 304] width 820 height 68
click at [559, 292] on input "Search Form" at bounding box center [799, 284] width 672 height 29
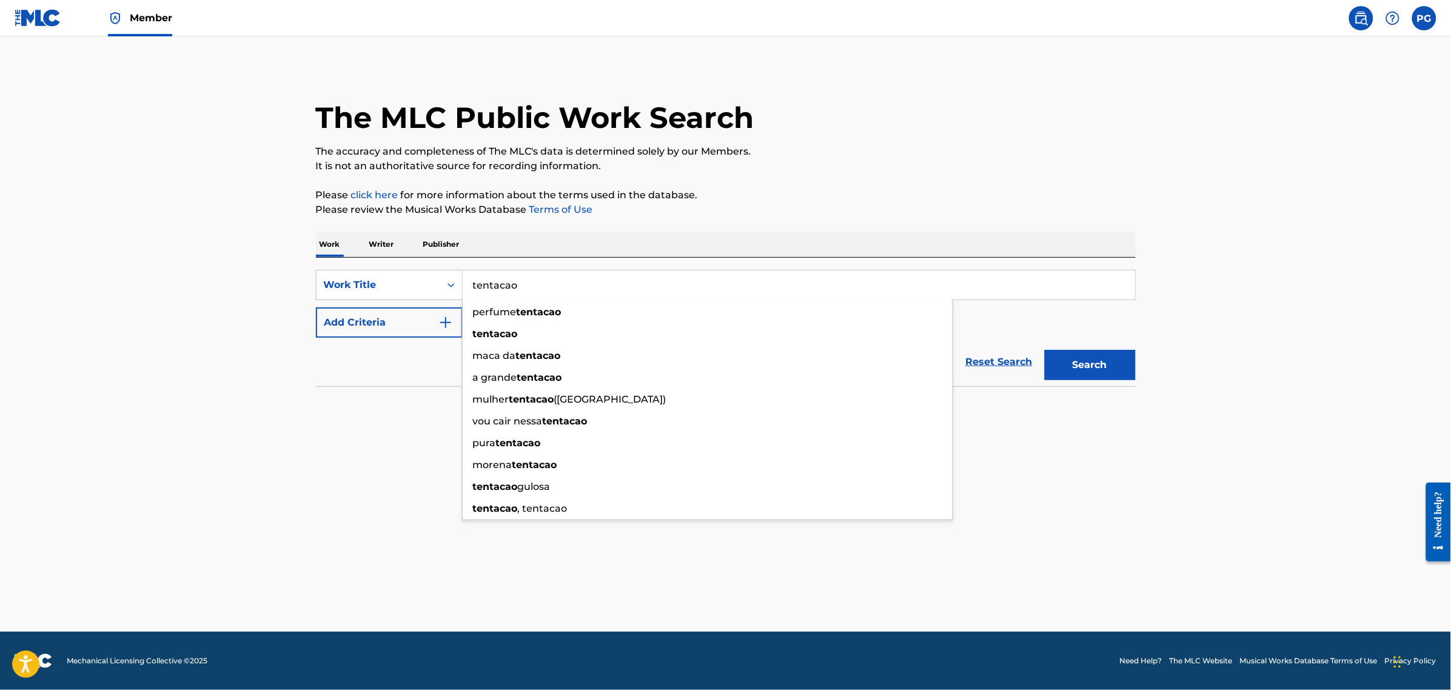
type input "tentacao"
click at [1045, 350] on button "Search" at bounding box center [1090, 365] width 91 height 30
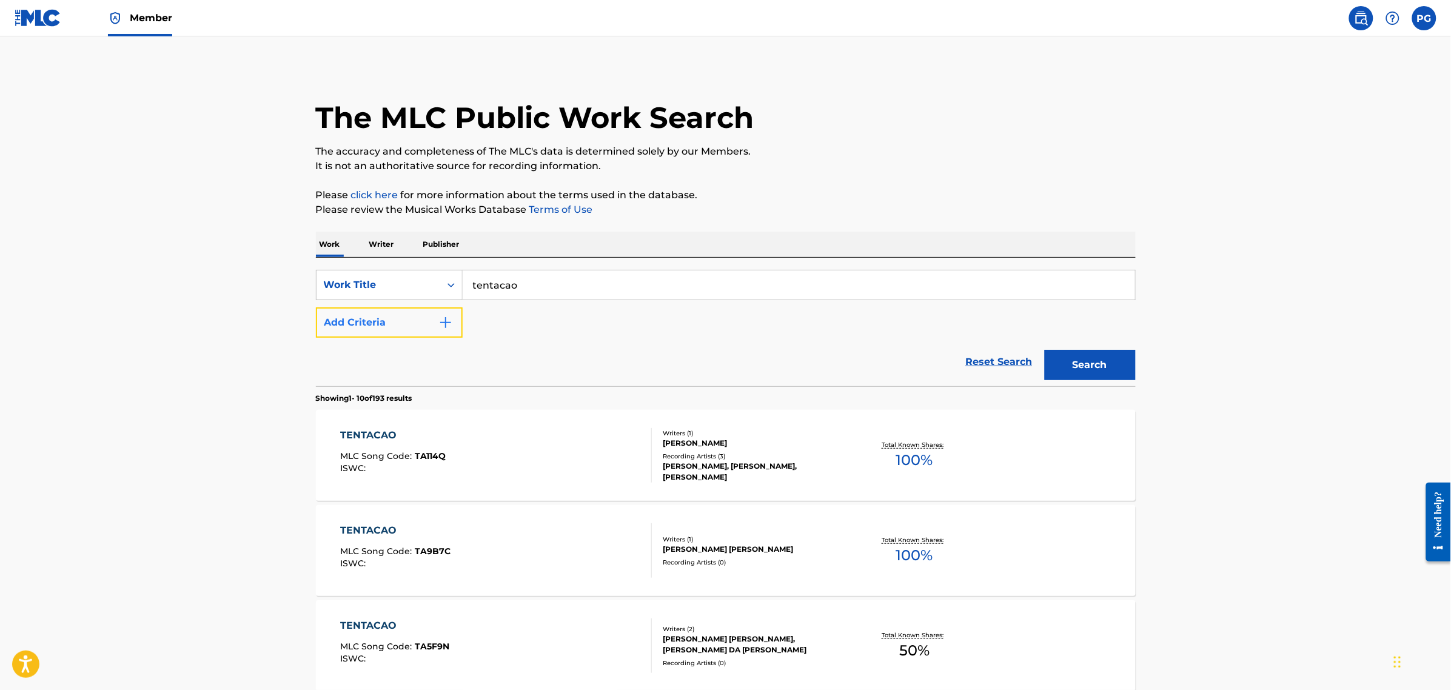
click at [346, 327] on button "Add Criteria" at bounding box center [389, 322] width 147 height 30
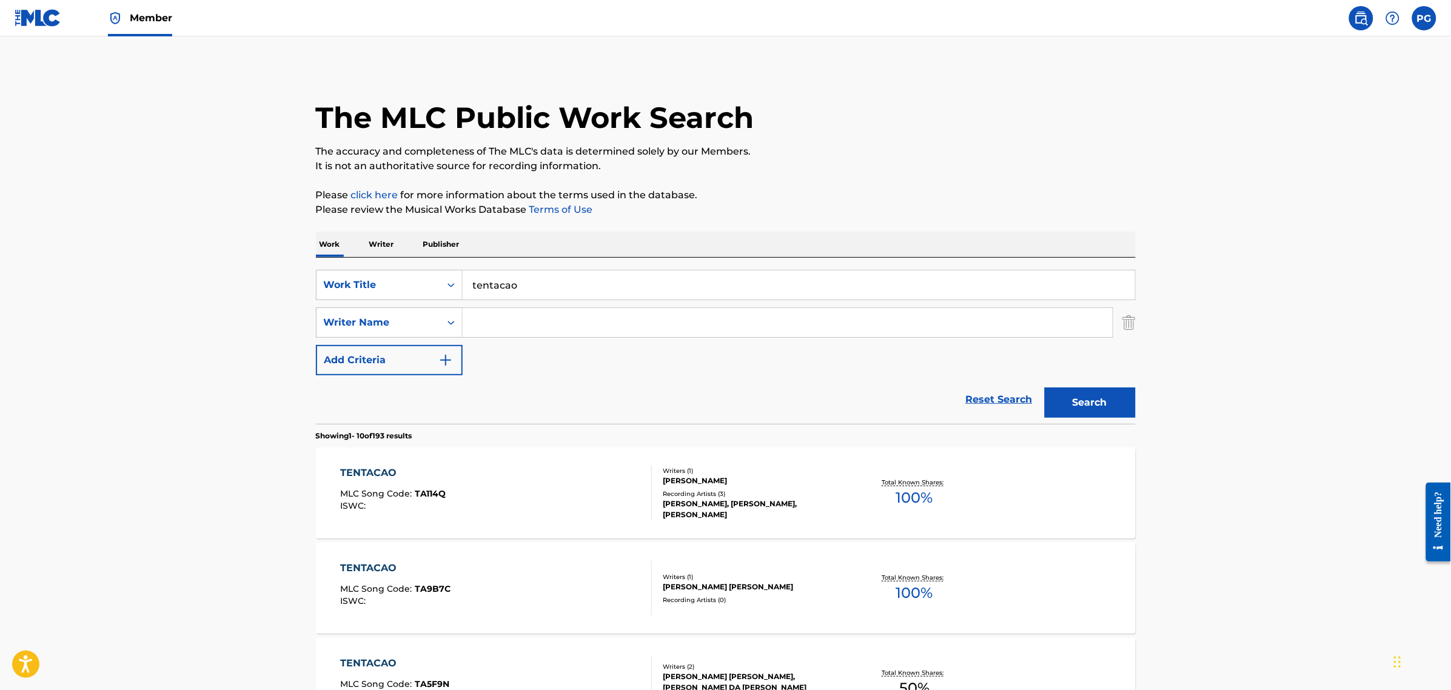
click at [528, 334] on input "Search Form" at bounding box center [788, 322] width 650 height 29
type input "d"
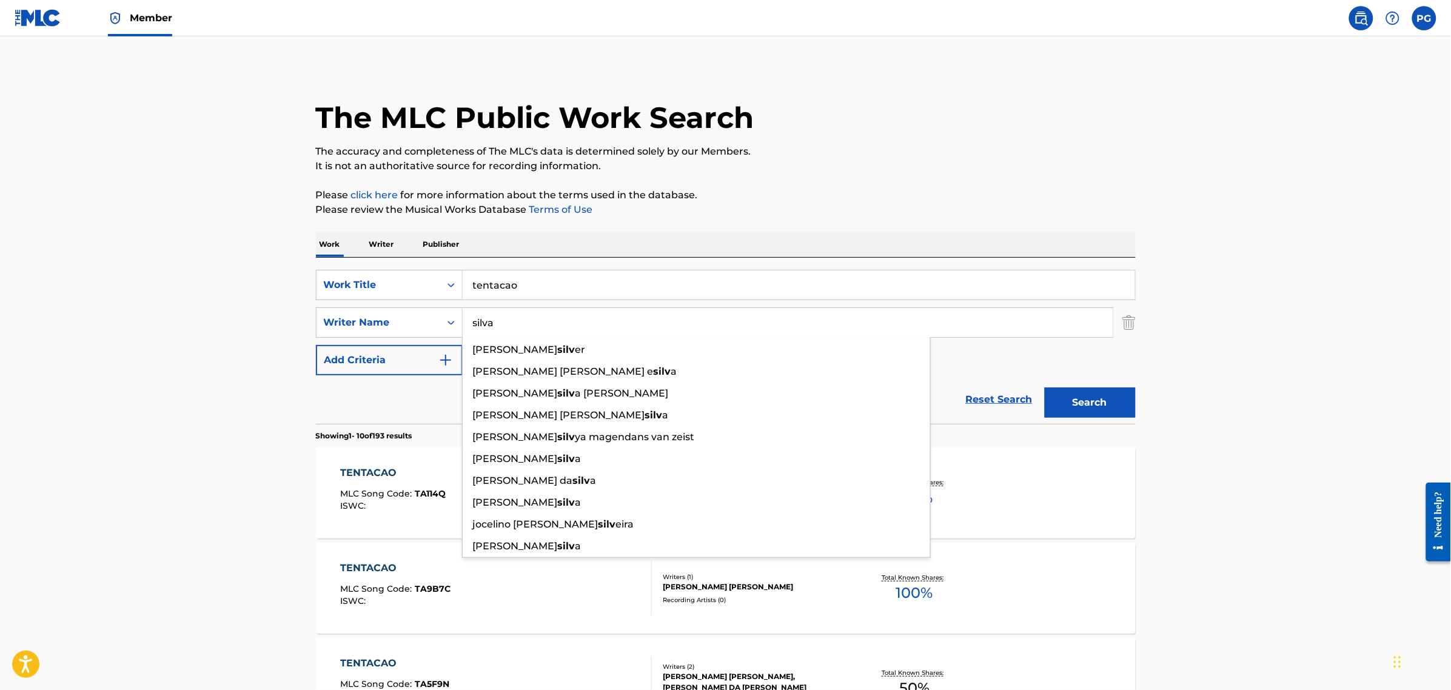
type input "silva"
click at [1045, 387] on button "Search" at bounding box center [1090, 402] width 91 height 30
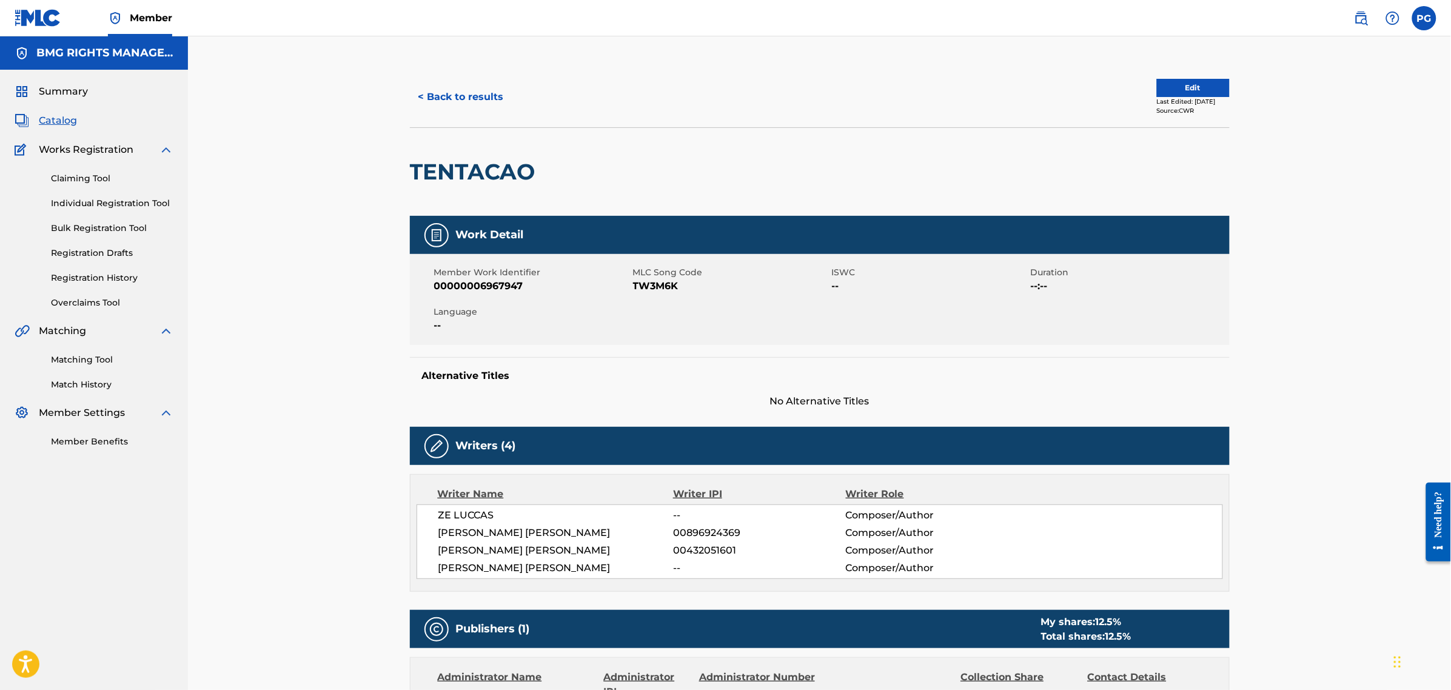
click at [654, 288] on span "TW3M6K" at bounding box center [731, 286] width 196 height 15
drag, startPoint x: 628, startPoint y: 287, endPoint x: 635, endPoint y: 287, distance: 6.7
click at [631, 287] on div "Member Work Identifier 00000006967947" at bounding box center [533, 279] width 199 height 27
click at [635, 287] on span "TW3M6K" at bounding box center [731, 286] width 196 height 15
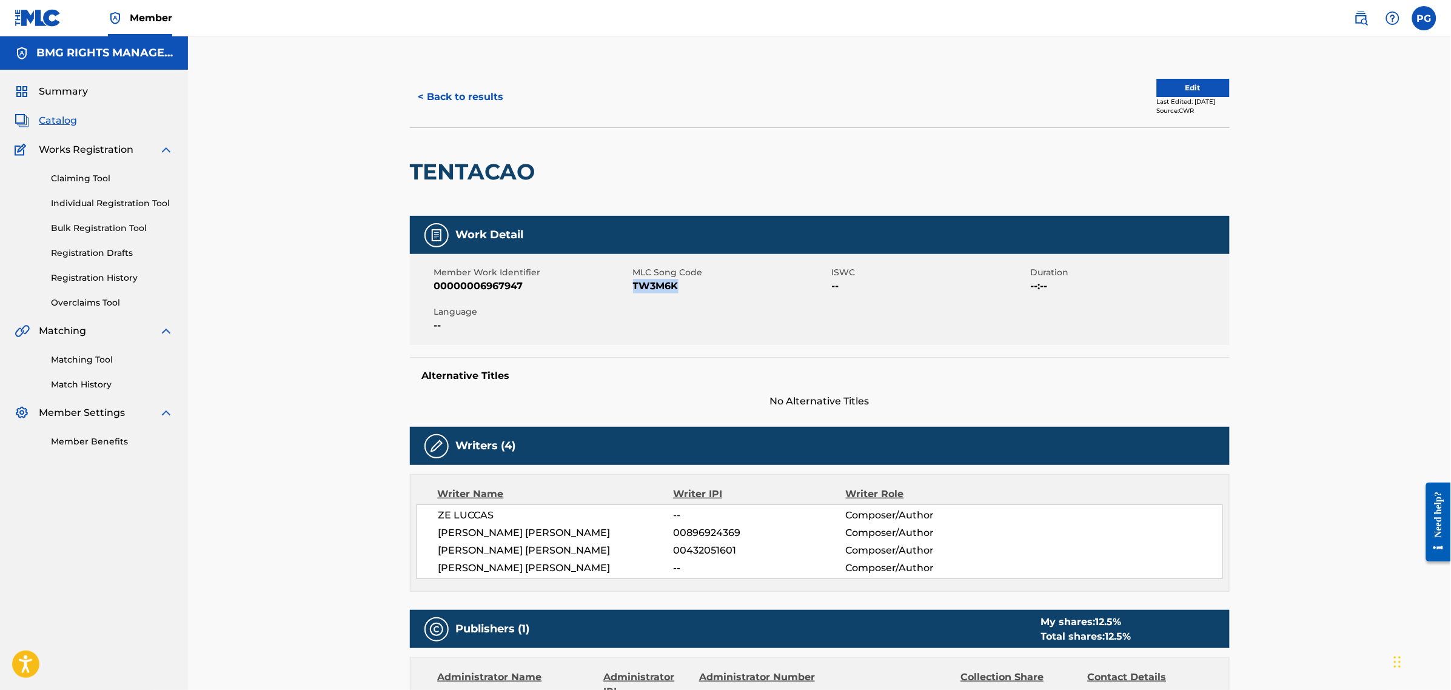
click at [635, 287] on span "TW3M6K" at bounding box center [731, 286] width 196 height 15
copy span "TW3M6K"
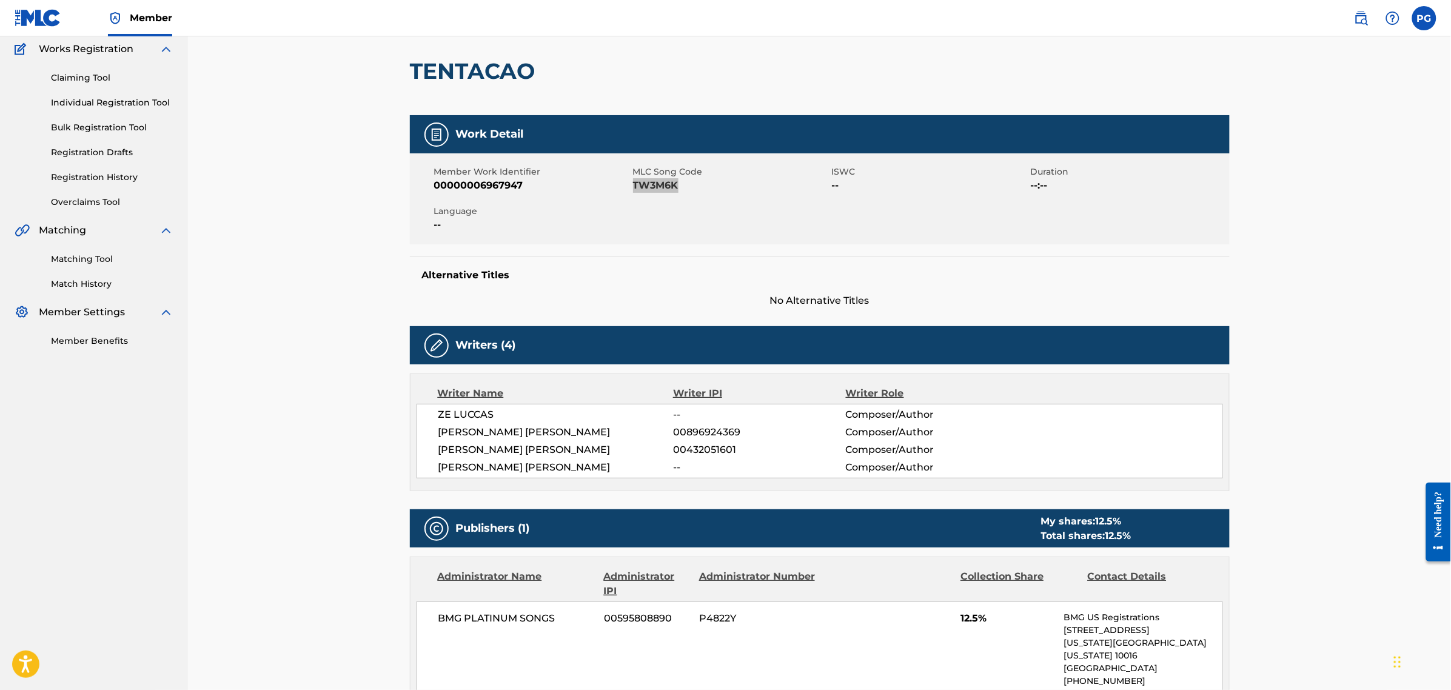
scroll to position [20, 0]
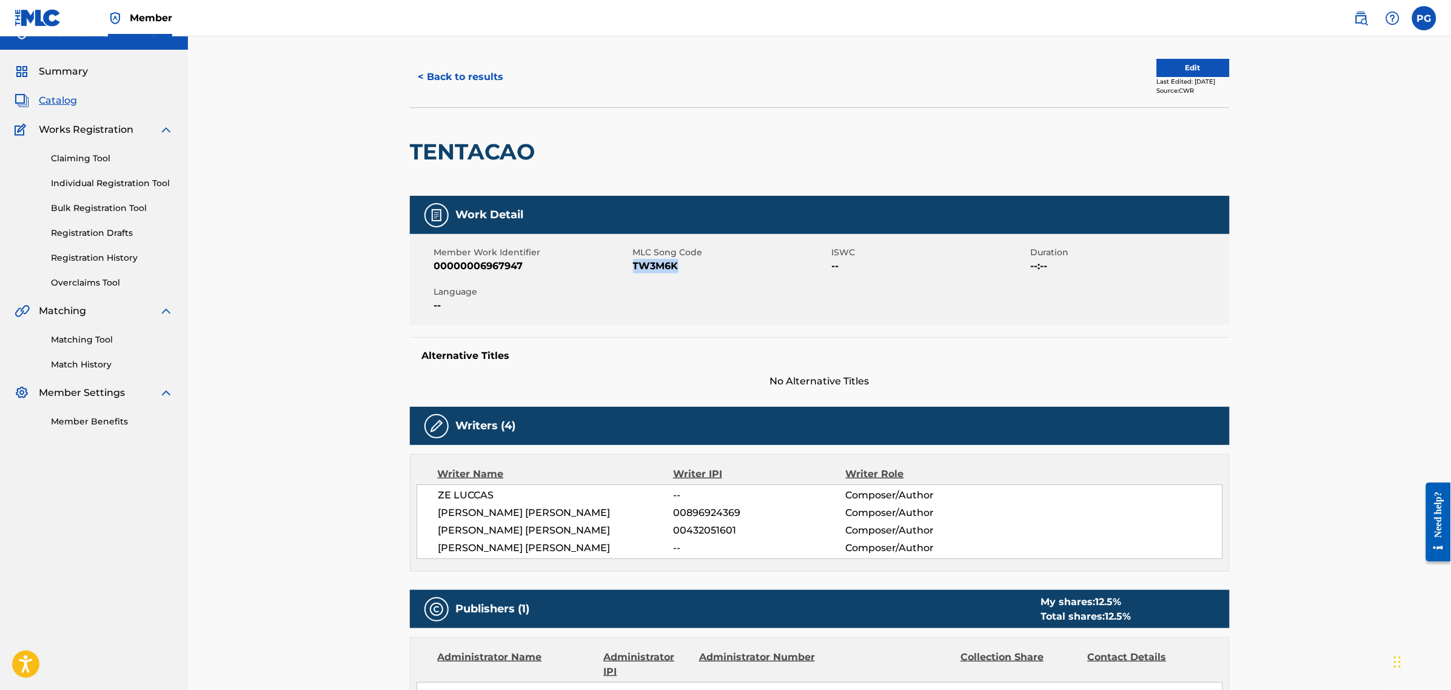
drag, startPoint x: 89, startPoint y: 276, endPoint x: 364, endPoint y: 272, distance: 275.9
click at [89, 277] on link "Overclaims Tool" at bounding box center [112, 283] width 122 height 13
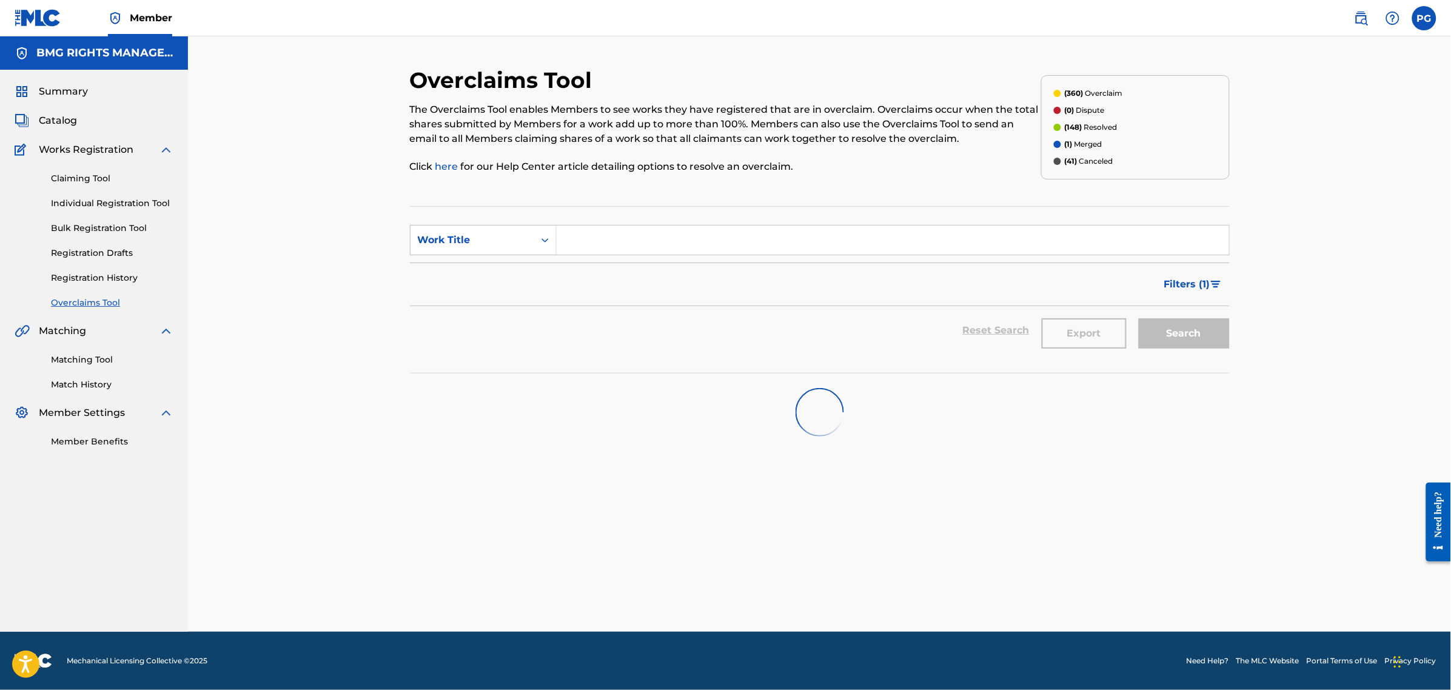
click at [602, 230] on input "Search Form" at bounding box center [893, 240] width 672 height 29
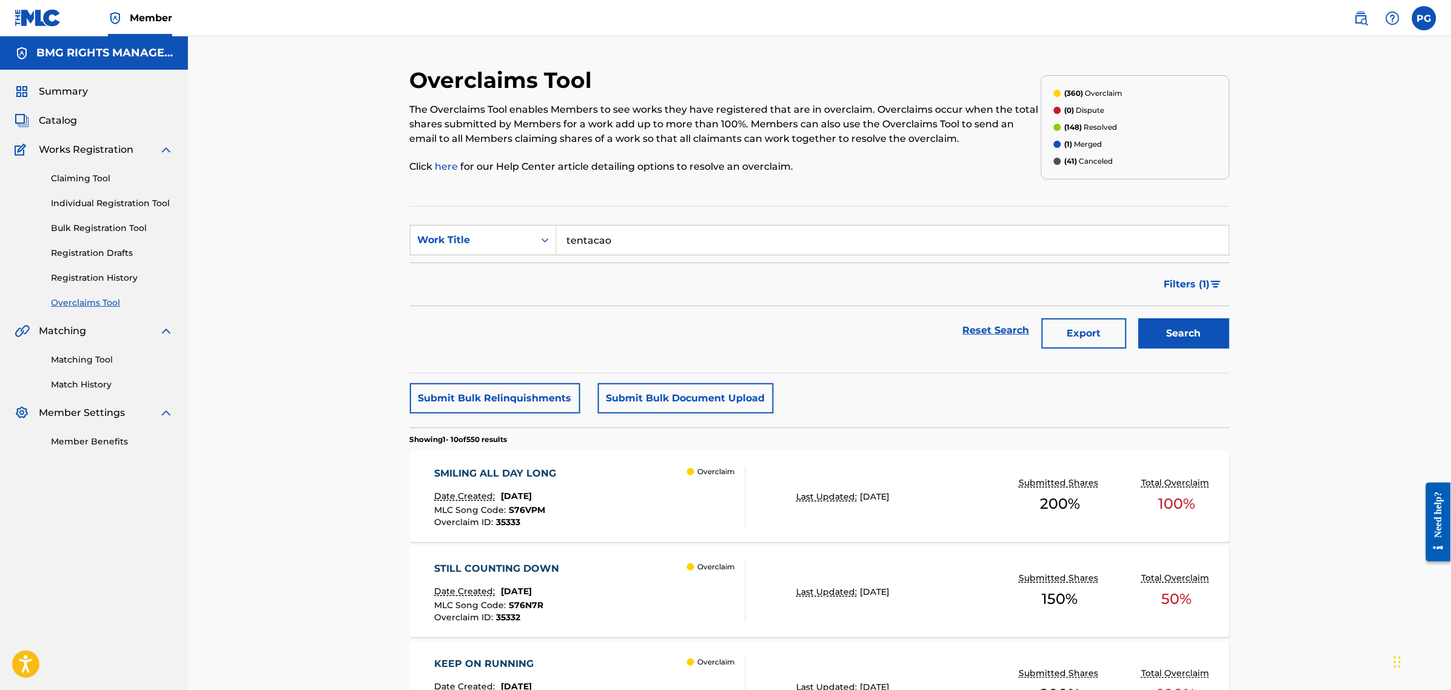
type input "tentacao"
click at [1139, 318] on button "Search" at bounding box center [1184, 333] width 91 height 30
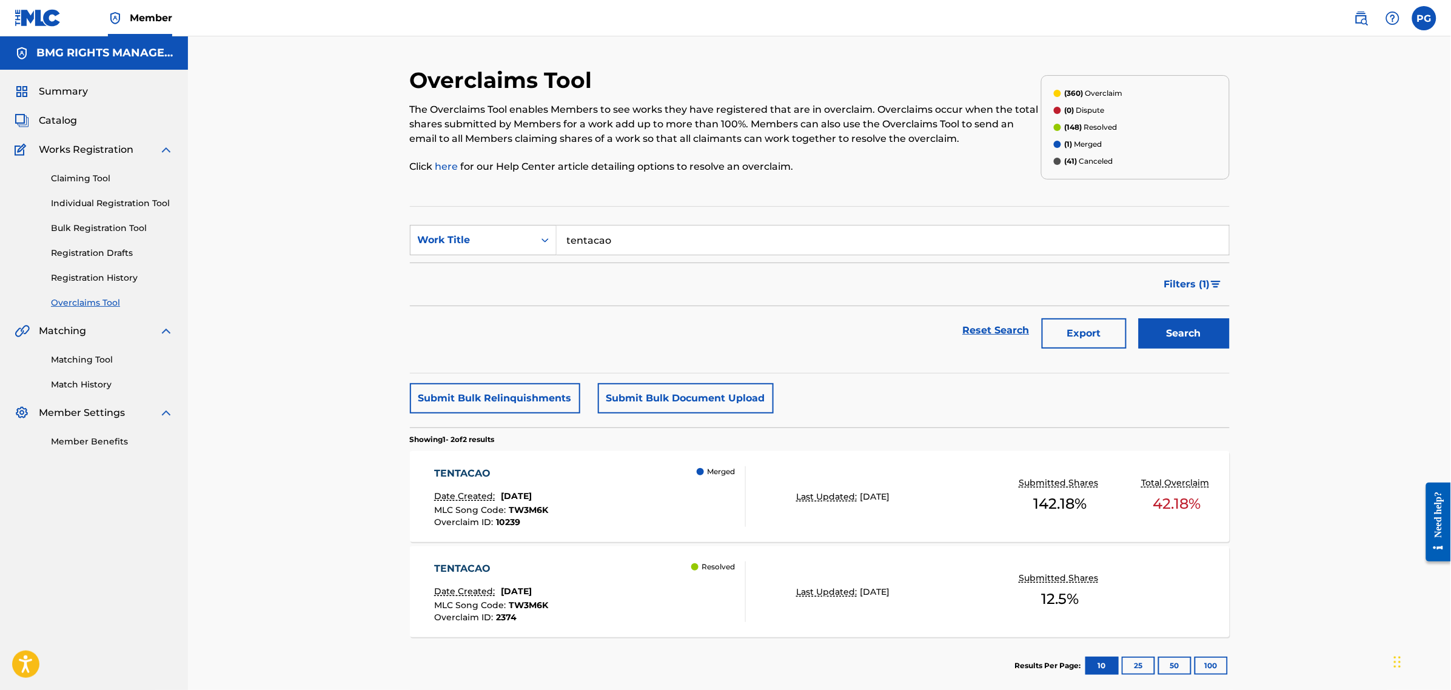
click at [596, 514] on div "TENTACAO Date Created: [DATE] MLC Song Code : TW3M6K Overclaim ID : 10239 Merged" at bounding box center [590, 496] width 312 height 61
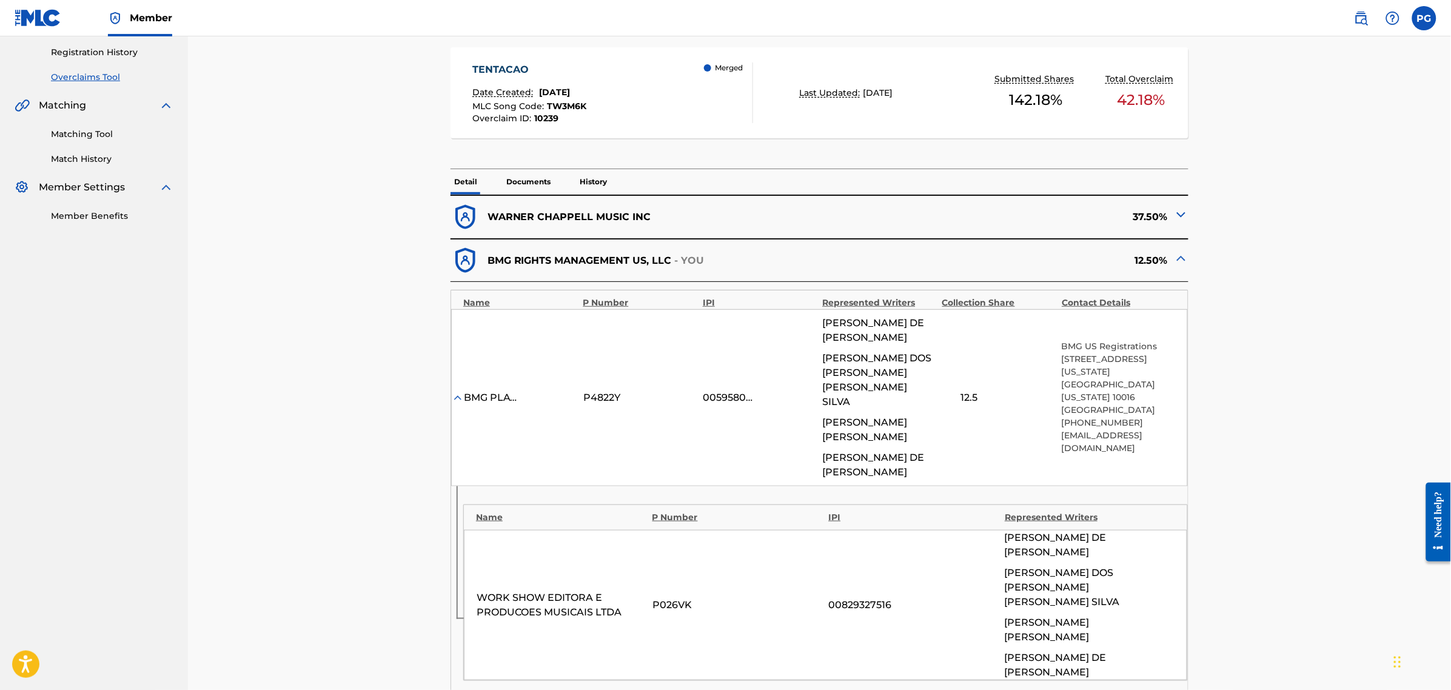
scroll to position [303, 0]
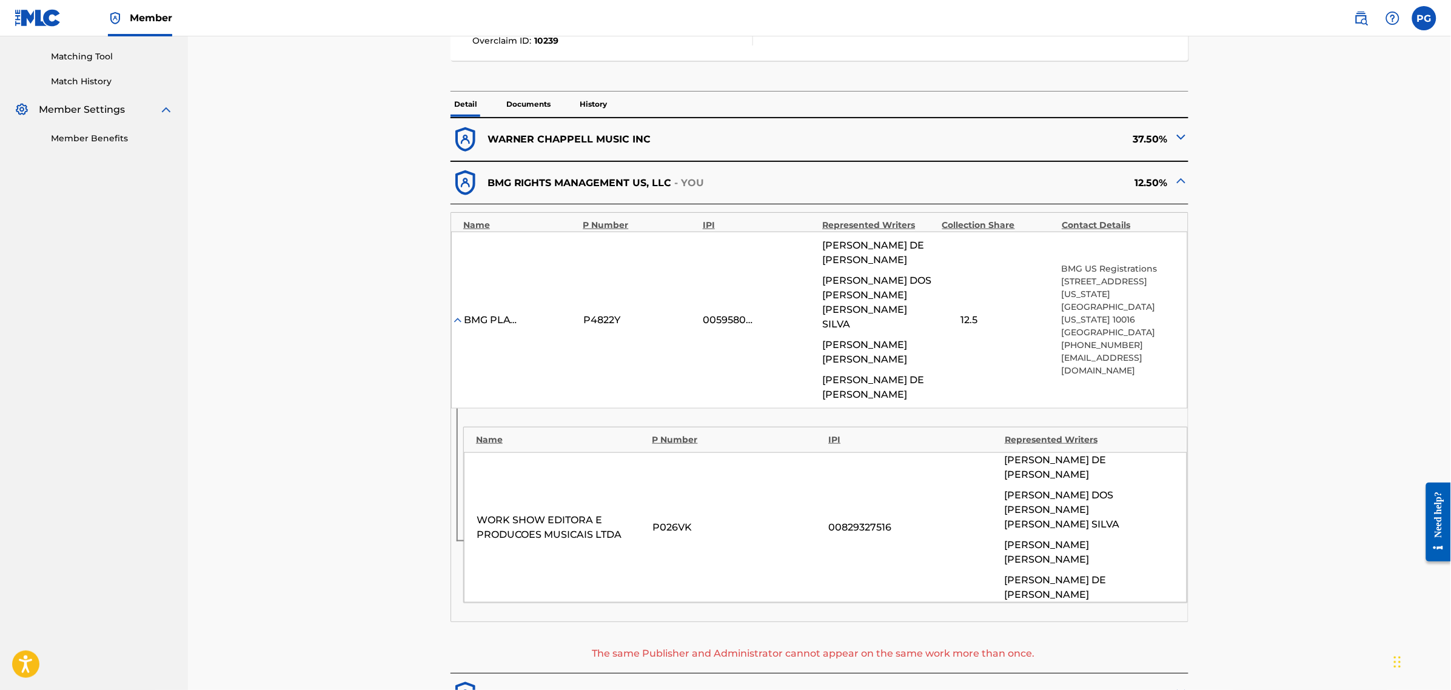
click at [525, 99] on p "Documents" at bounding box center [529, 104] width 52 height 25
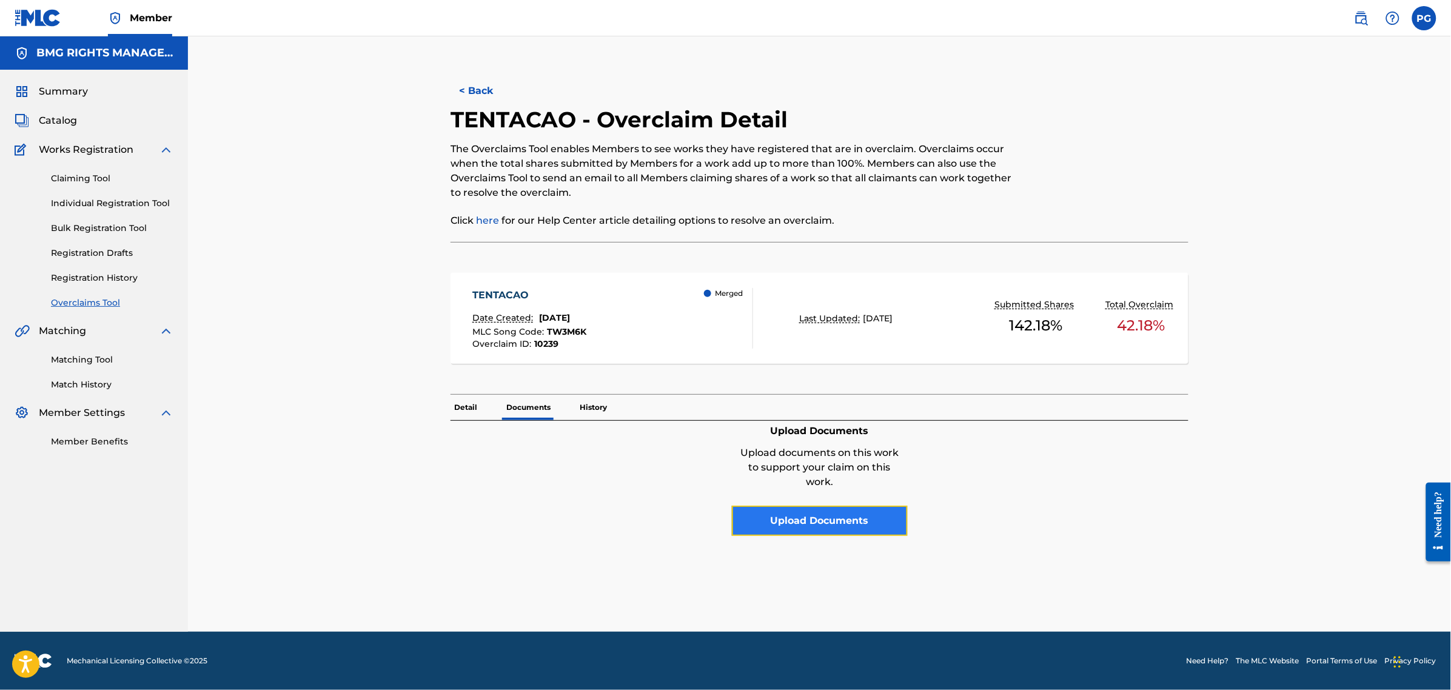
click at [865, 516] on button "Upload Documents" at bounding box center [820, 521] width 176 height 30
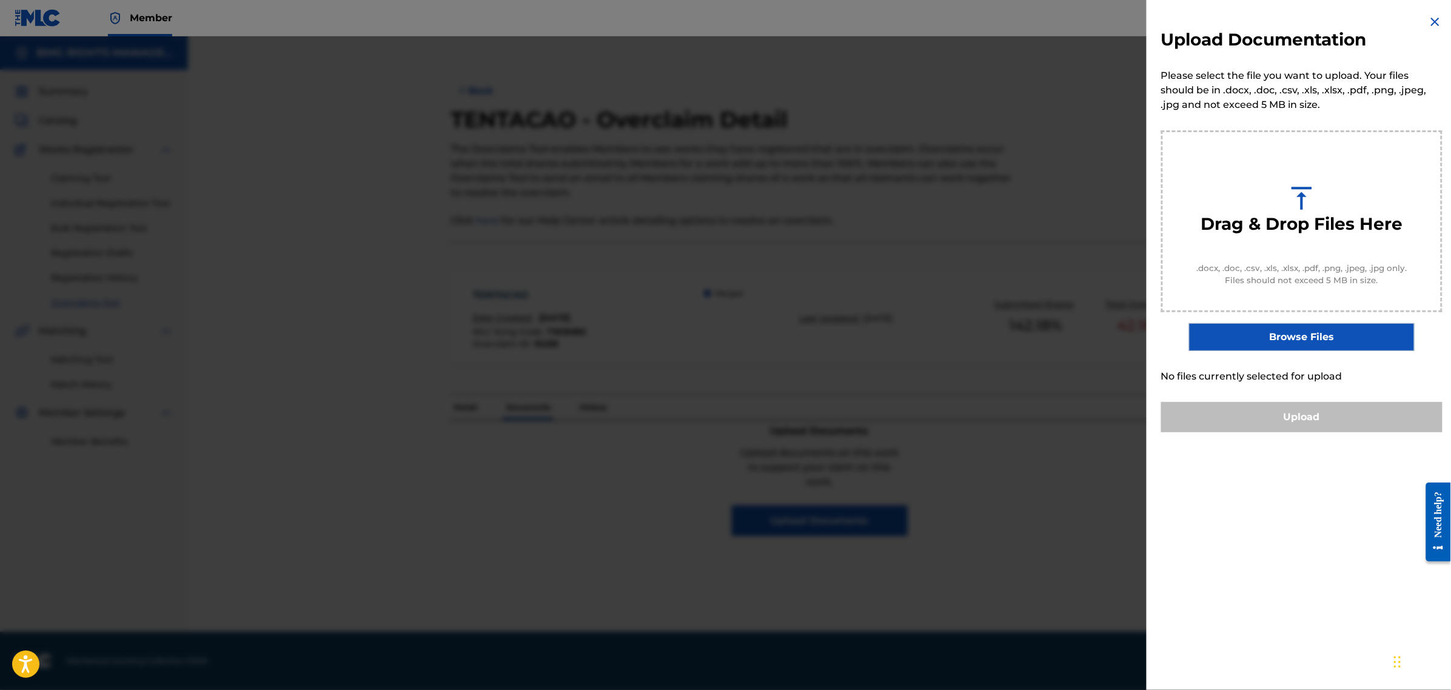
click at [1286, 295] on div "Drag & Drop Files Here .docx, .doc, .csv, .xls, .xlsx, .pdf, .png, .jpeg, .jpg …" at bounding box center [1301, 221] width 281 height 182
click at [1304, 331] on label "Browse Files" at bounding box center [1301, 337] width 225 height 28
click at [0, 0] on input "Browse Files" at bounding box center [0, 0] width 0 height 0
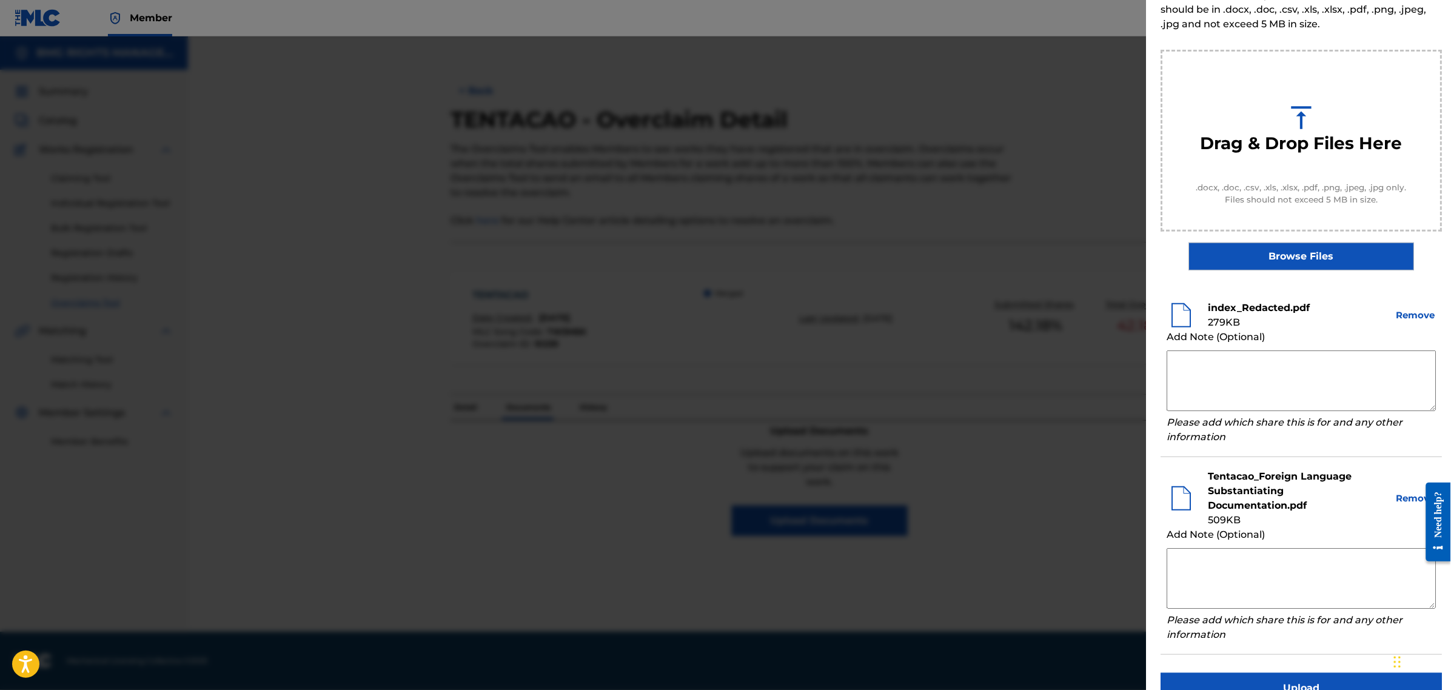
scroll to position [107, 0]
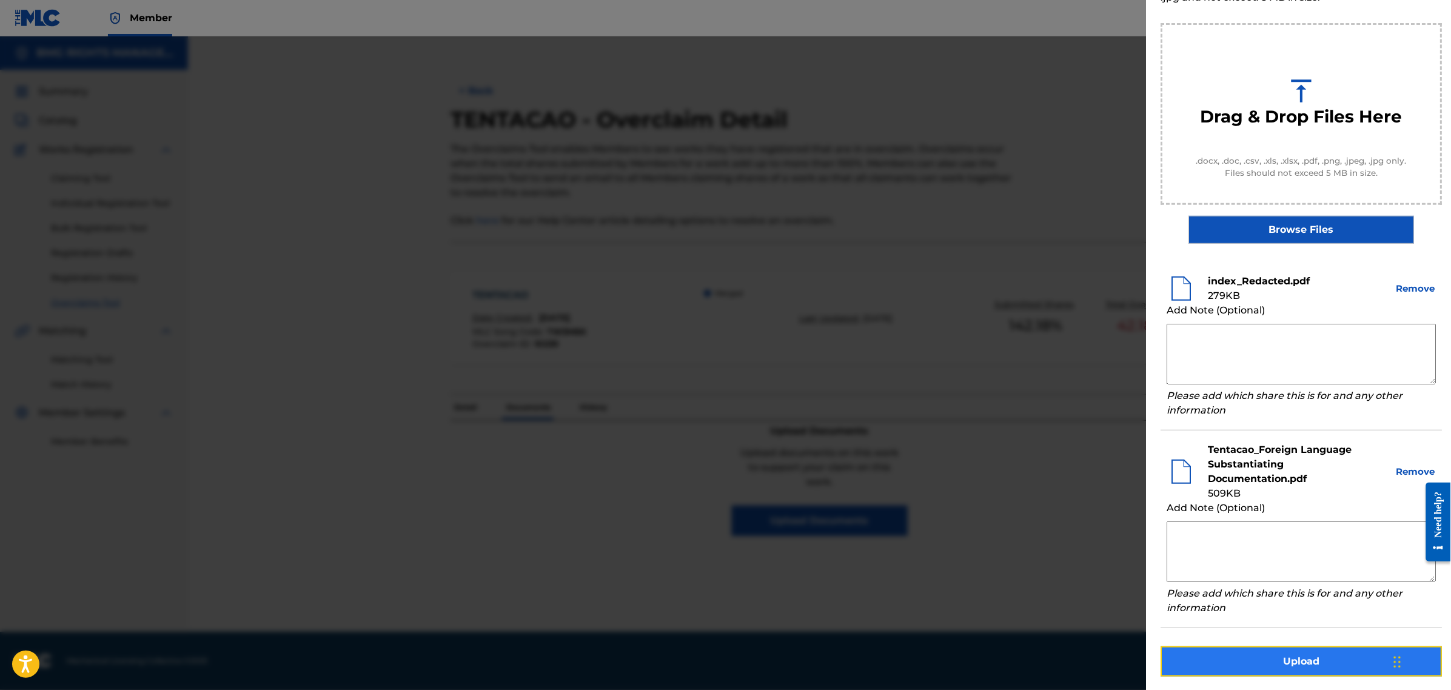
click at [1277, 665] on button "Upload" at bounding box center [1301, 661] width 281 height 30
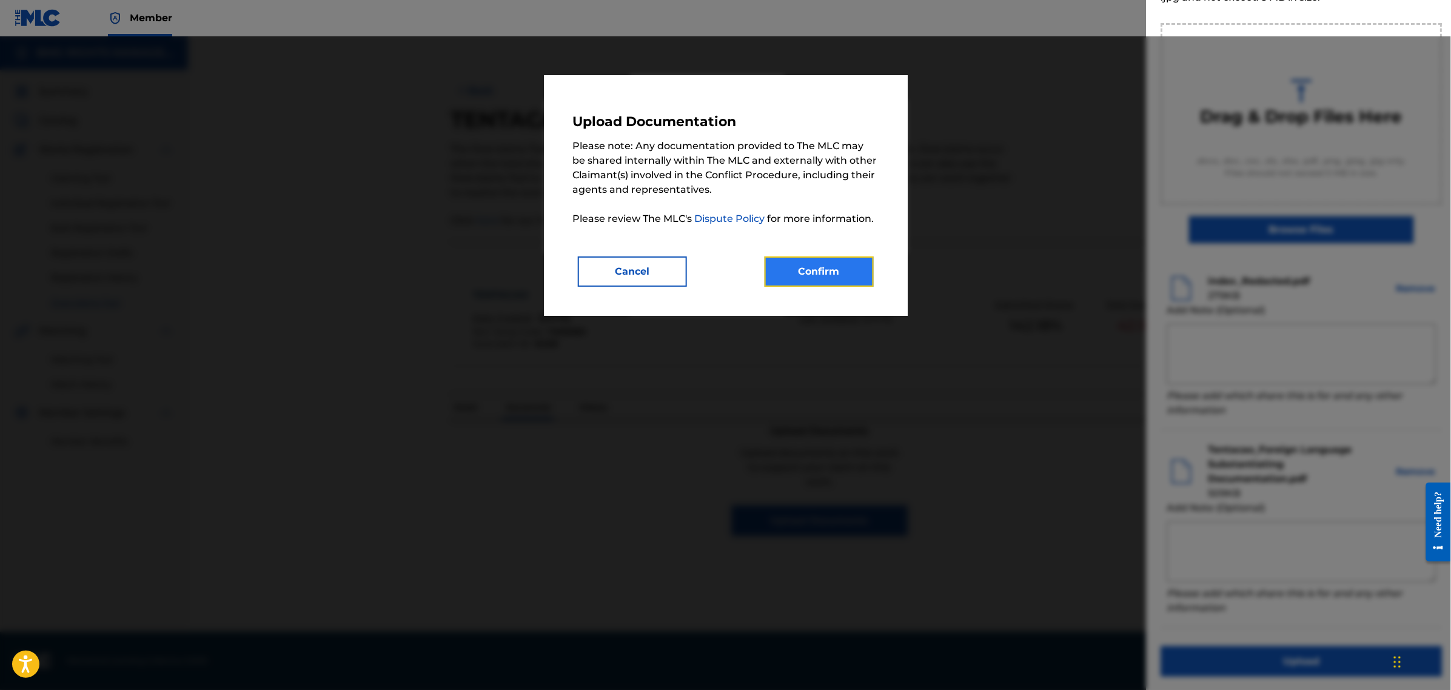
click at [817, 280] on button "Confirm" at bounding box center [819, 272] width 109 height 30
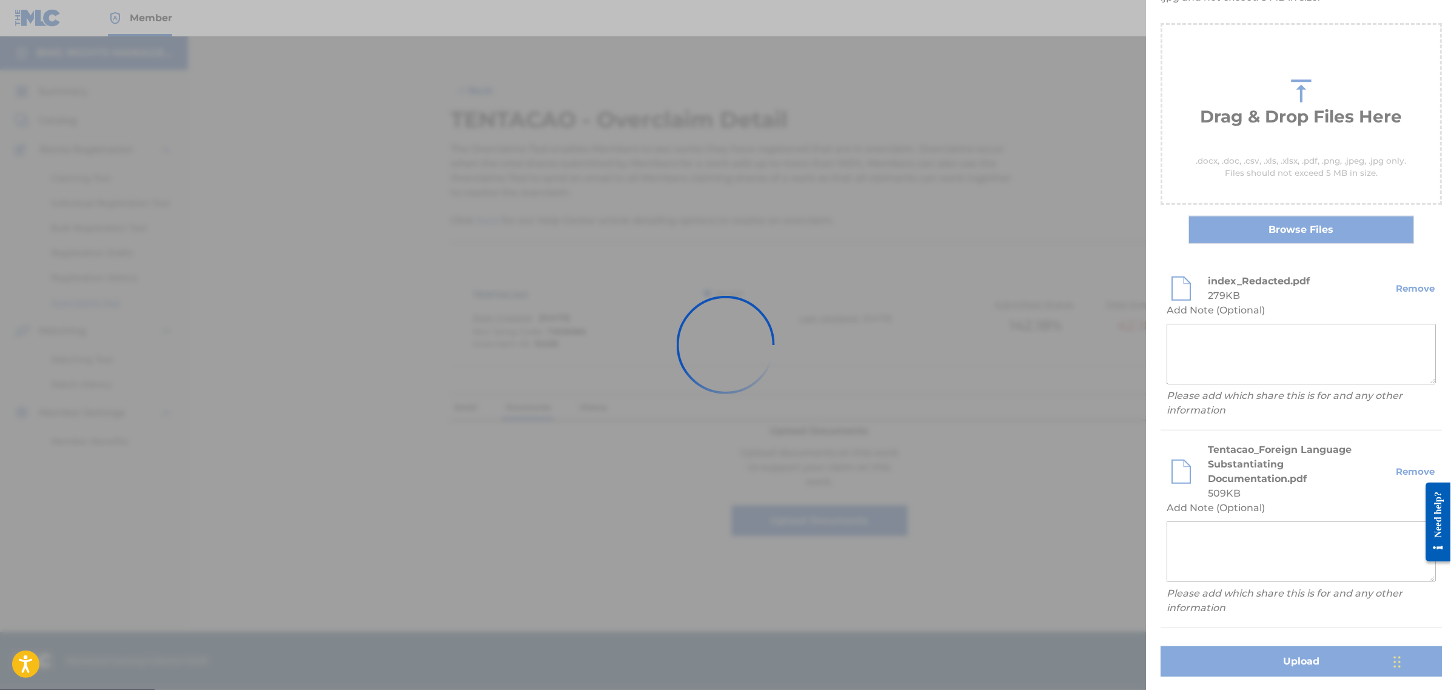
scroll to position [0, 0]
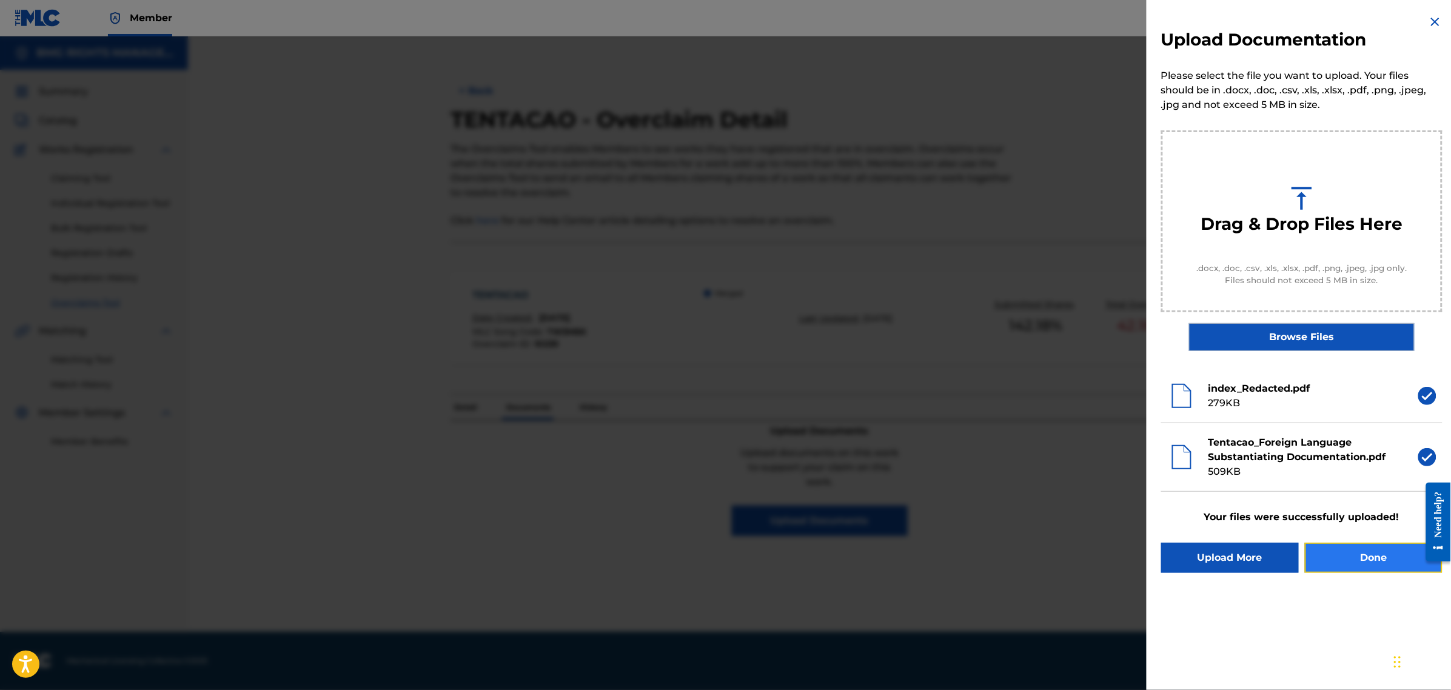
click at [1354, 565] on button "Done" at bounding box center [1374, 558] width 138 height 30
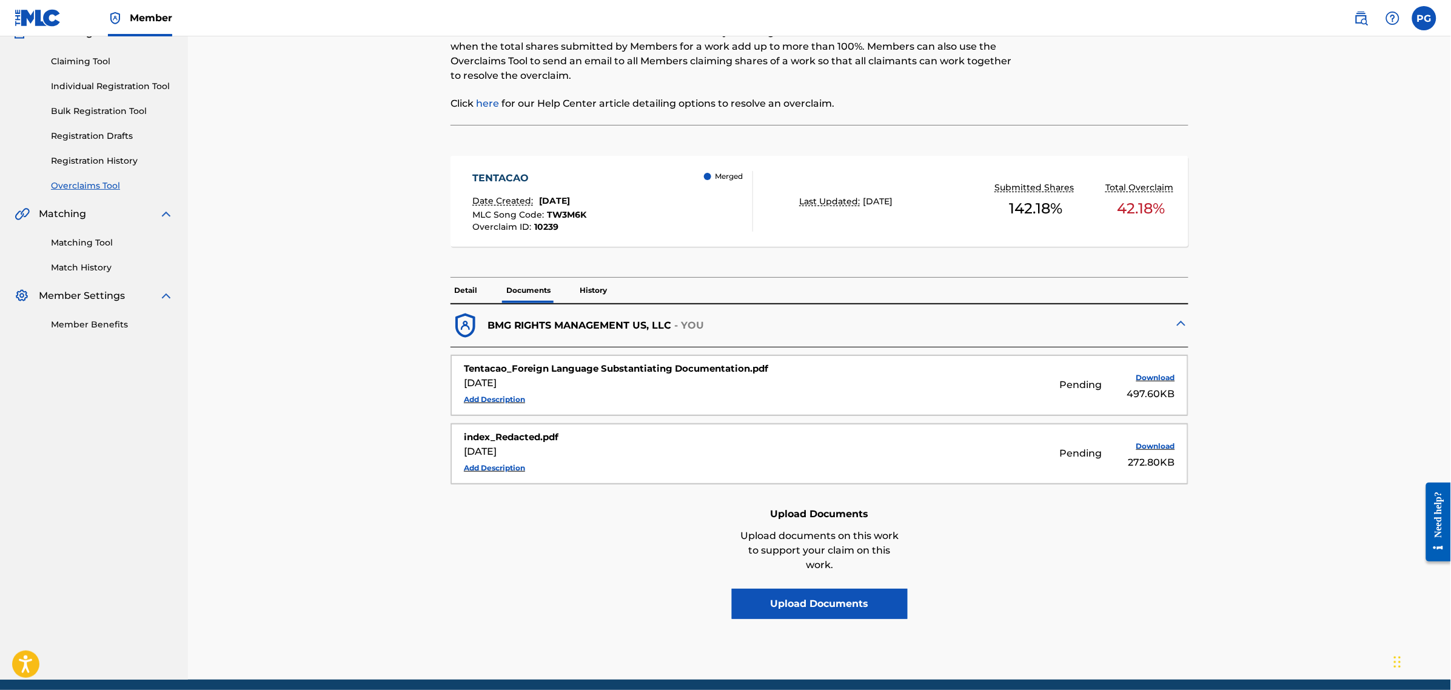
scroll to position [152, 0]
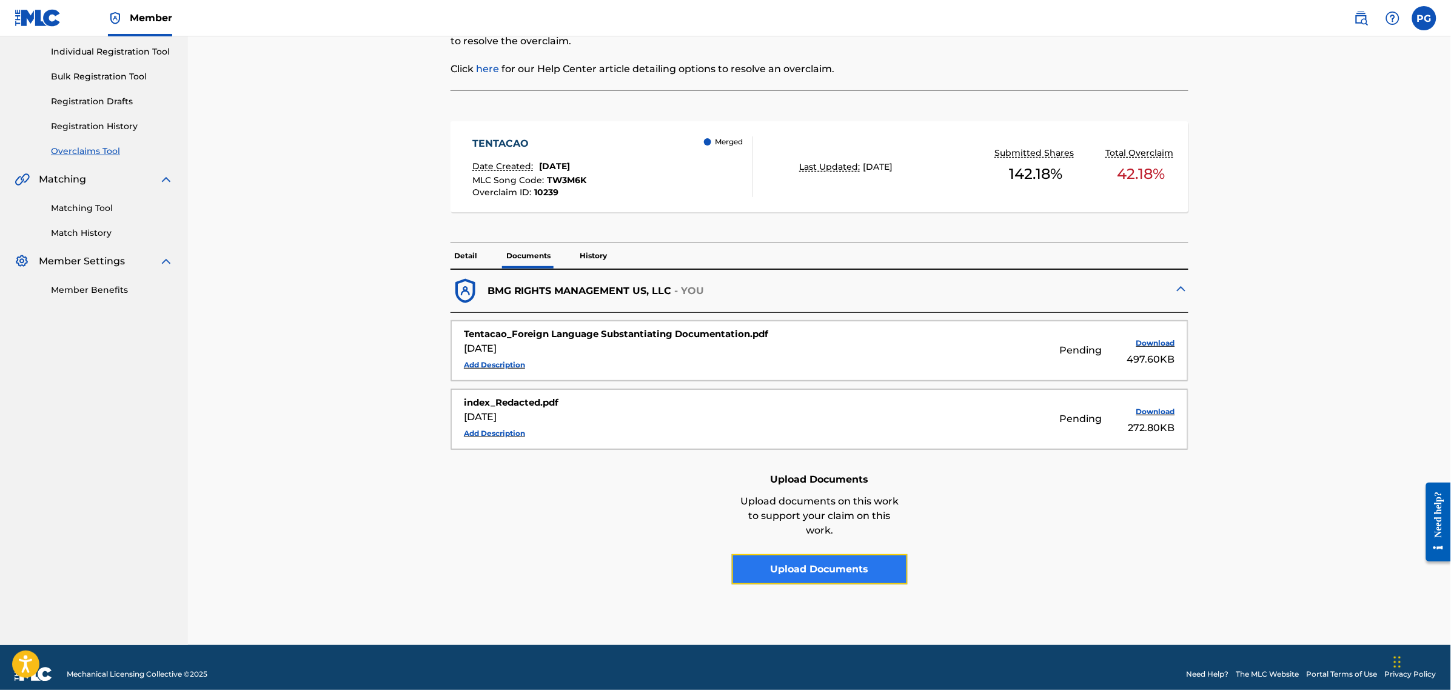
click at [799, 574] on button "Upload Documents" at bounding box center [820, 569] width 176 height 30
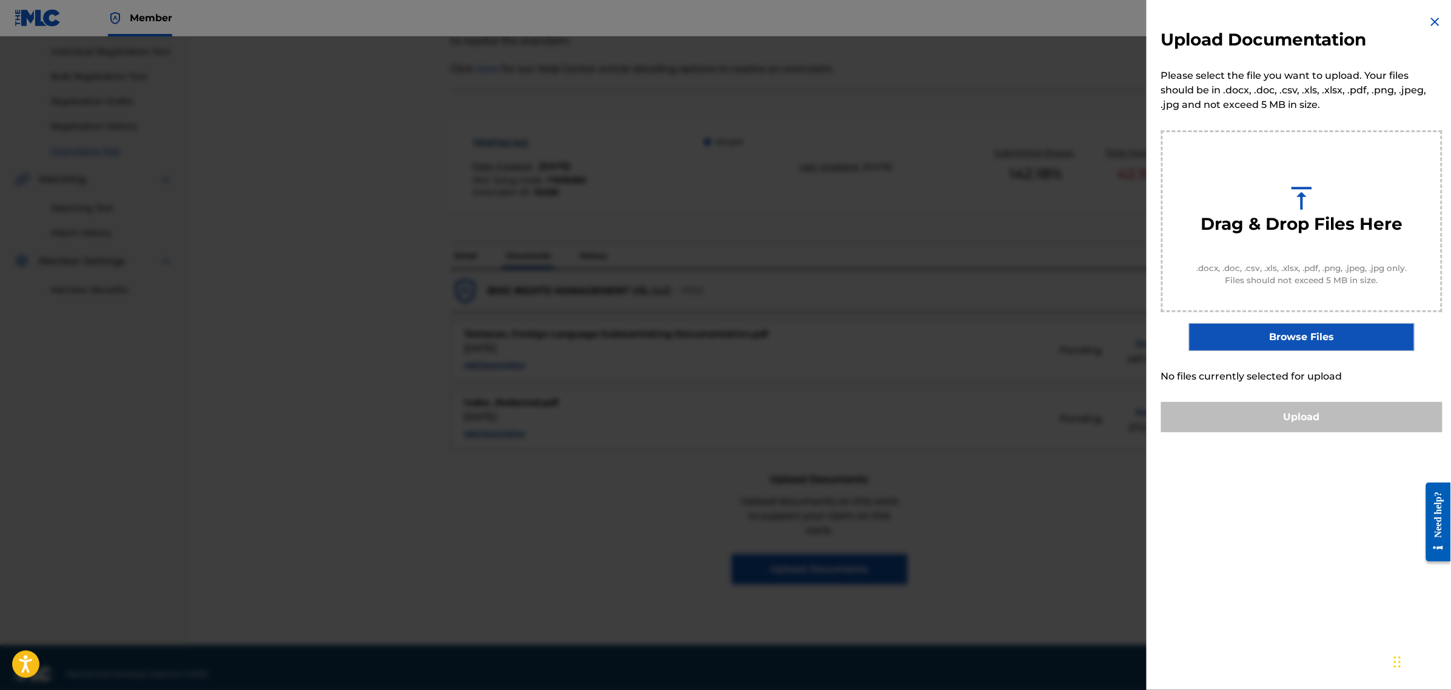
click at [1428, 18] on img at bounding box center [1435, 22] width 15 height 15
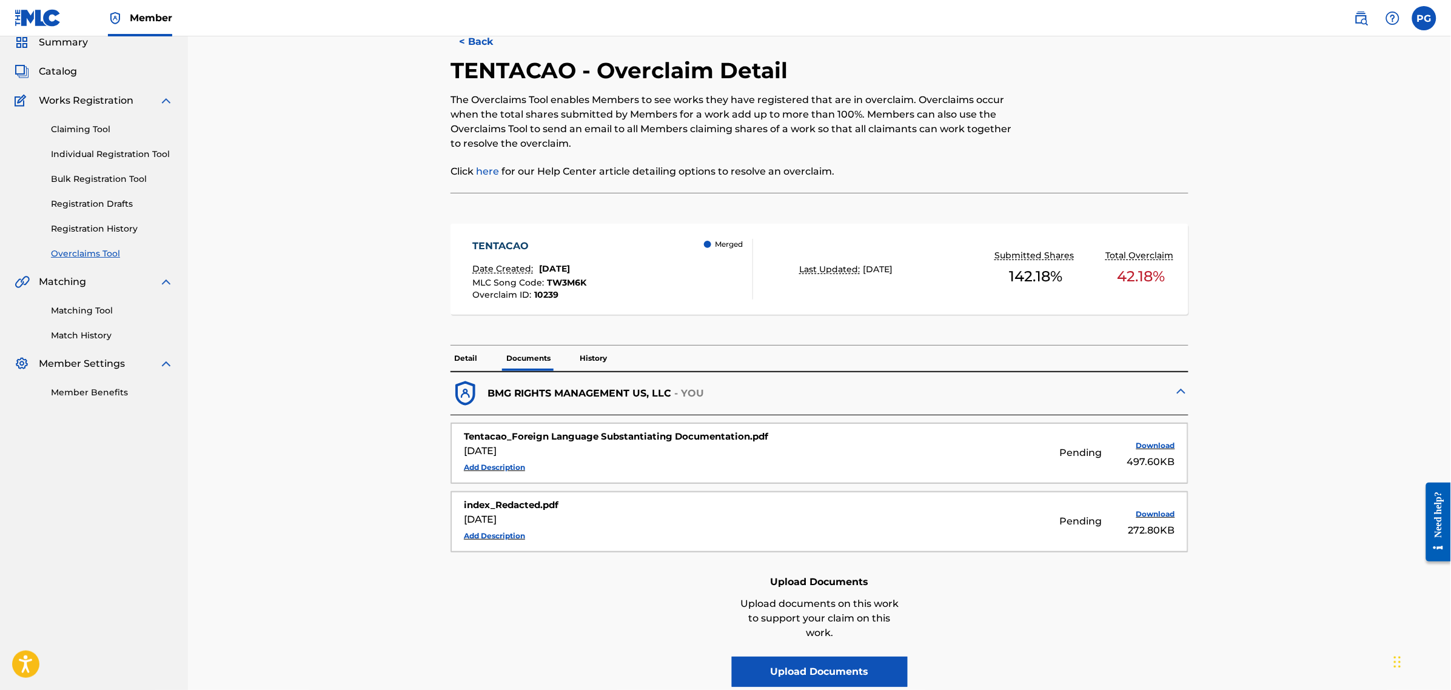
scroll to position [76, 0]
